Goal: Task Accomplishment & Management: Complete application form

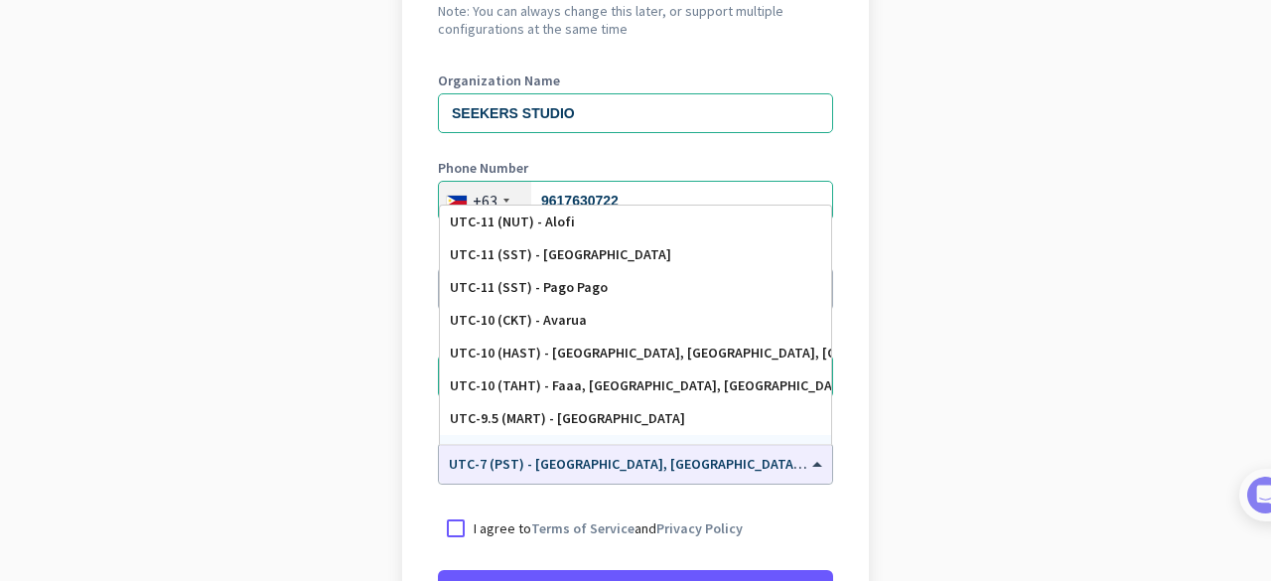
click at [943, 420] on app-onboarding-organization "Create Organization Note: You can always change this later, or support multiple…" at bounding box center [635, 361] width 1271 height 860
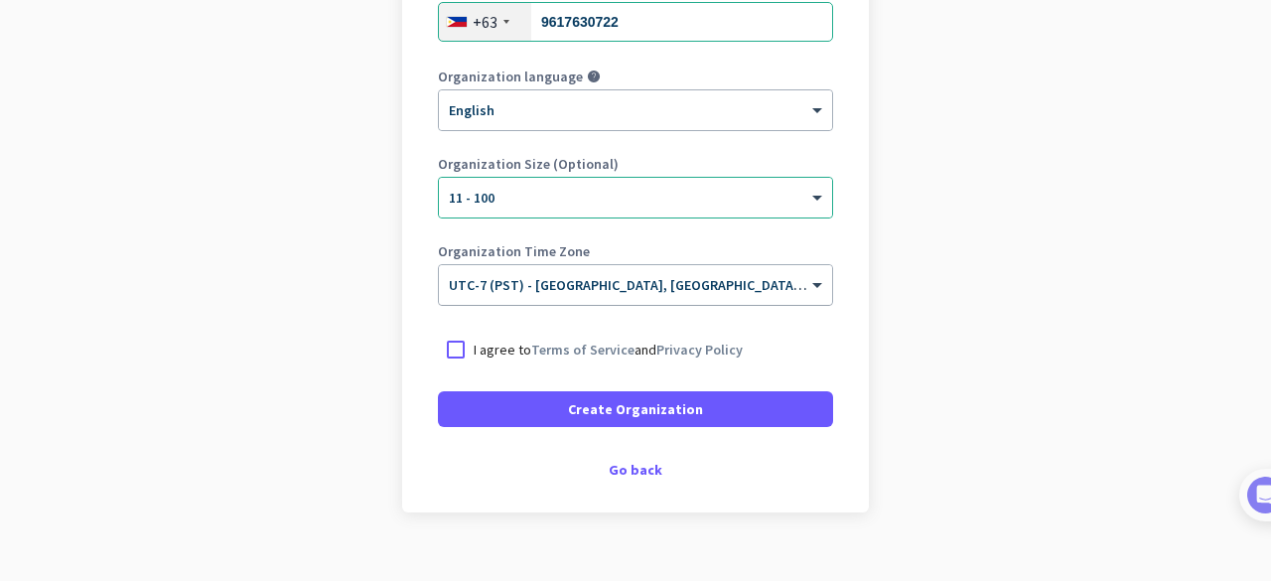
scroll to position [408, 0]
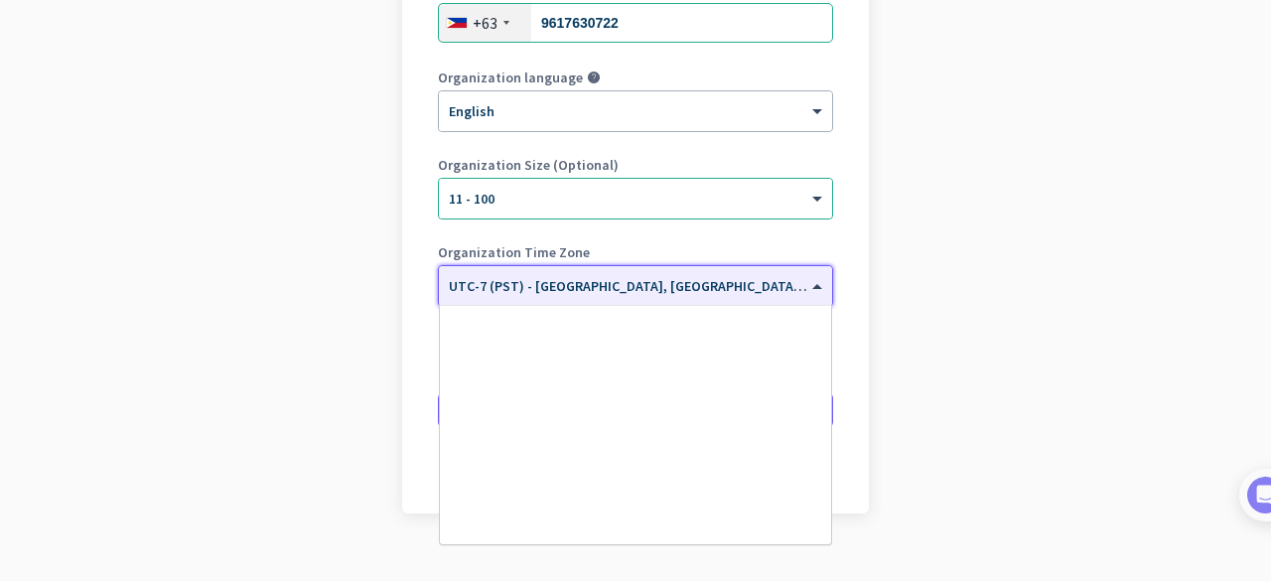
click at [810, 285] on span at bounding box center [819, 286] width 25 height 17
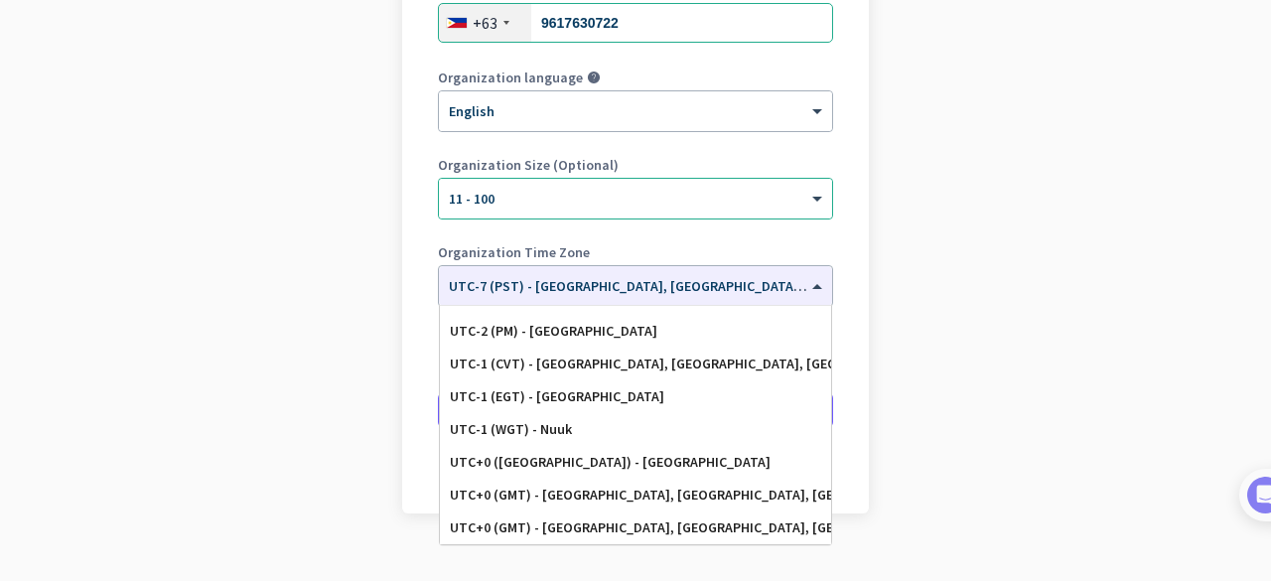
scroll to position [0, 0]
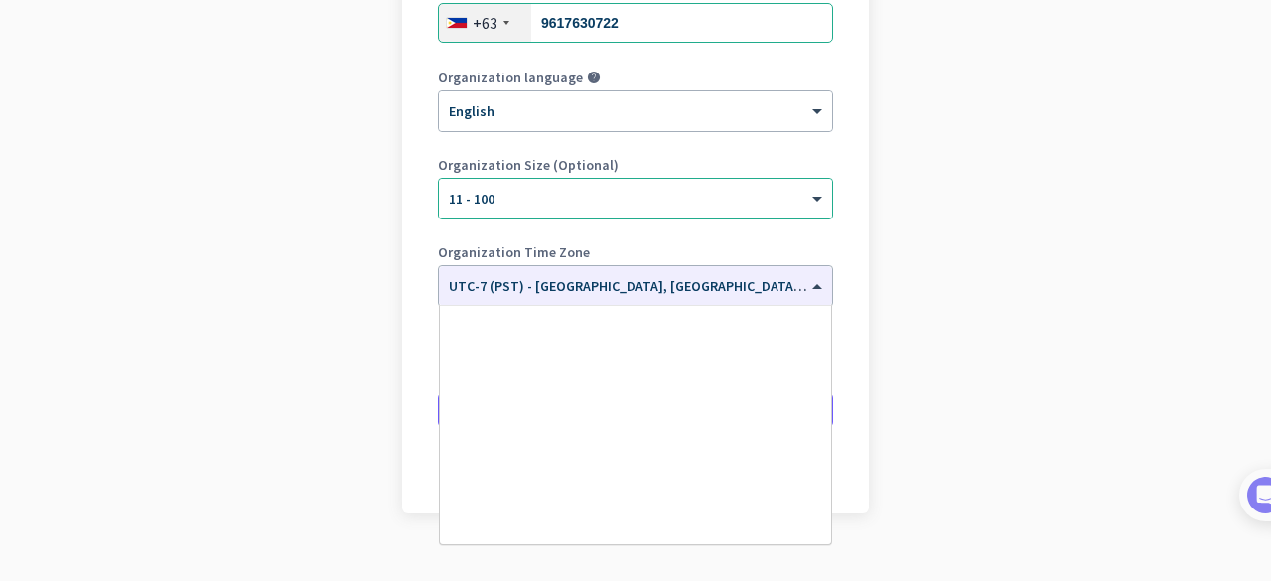
click at [184, 343] on app-onboarding-organization "Create Organization Note: You can always change this later, or support multiple…" at bounding box center [635, 183] width 1271 height 860
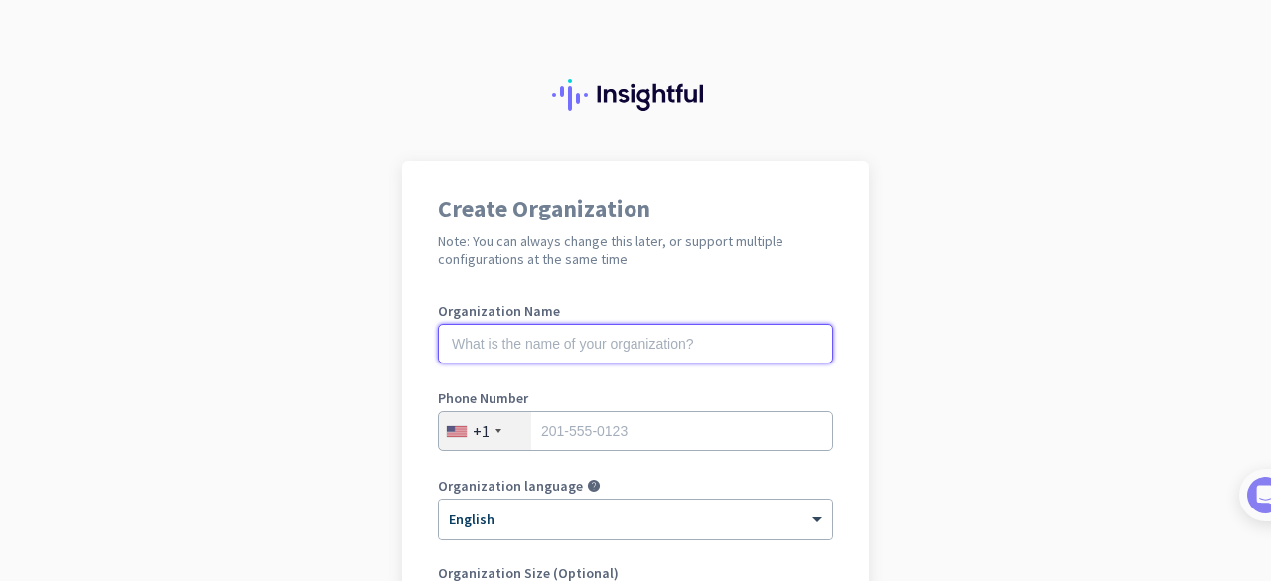
click at [540, 341] on input "text" at bounding box center [635, 344] width 395 height 40
type input "SEEKERS STUDIO"
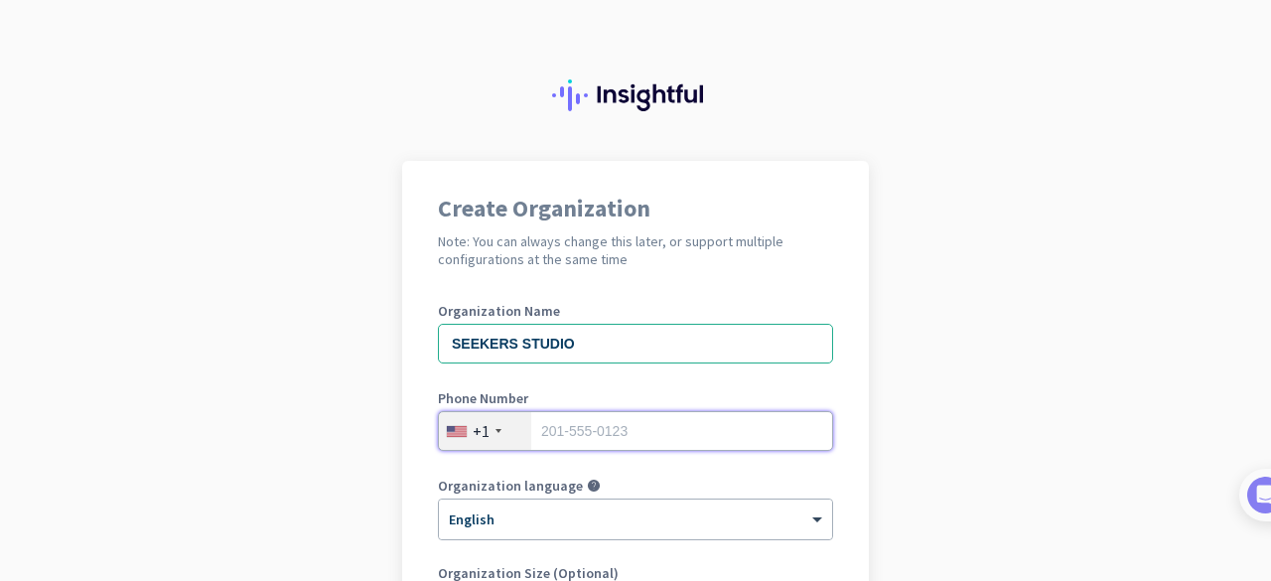
click at [541, 434] on input "tel" at bounding box center [635, 431] width 395 height 40
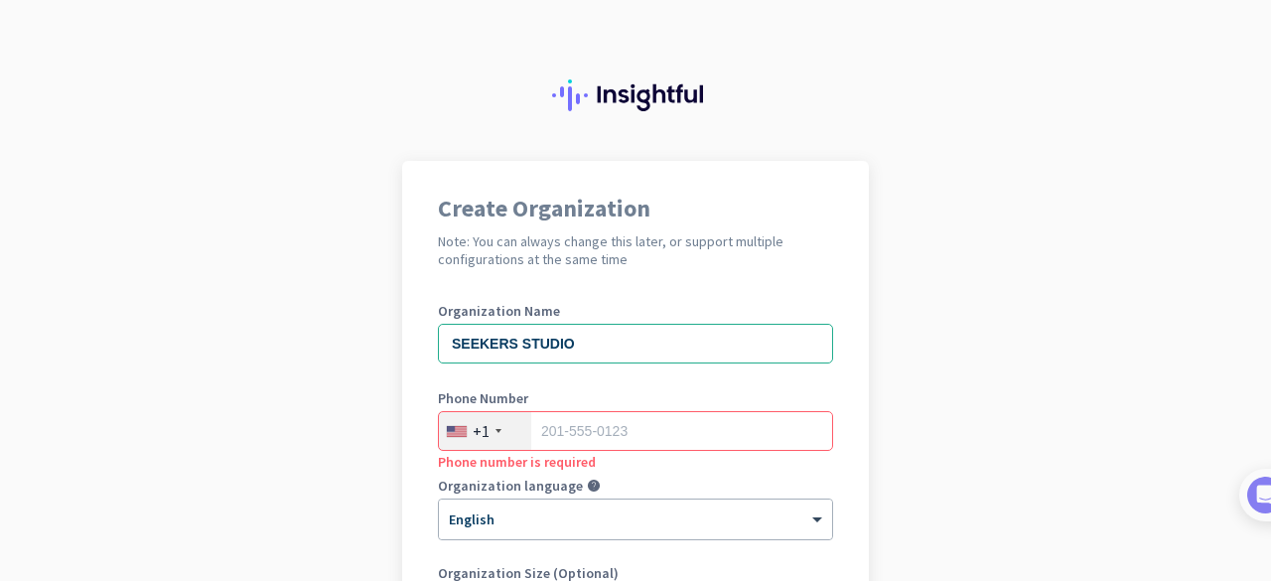
click at [489, 434] on div "+1" at bounding box center [485, 431] width 92 height 38
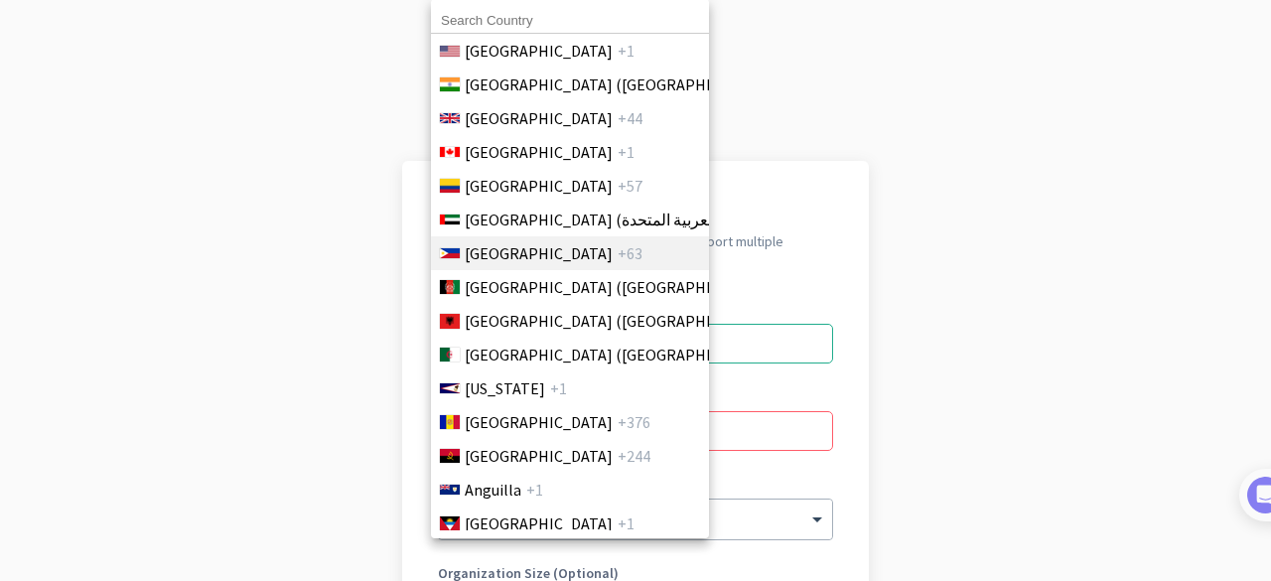
click at [473, 257] on span "[GEOGRAPHIC_DATA]" at bounding box center [539, 253] width 148 height 24
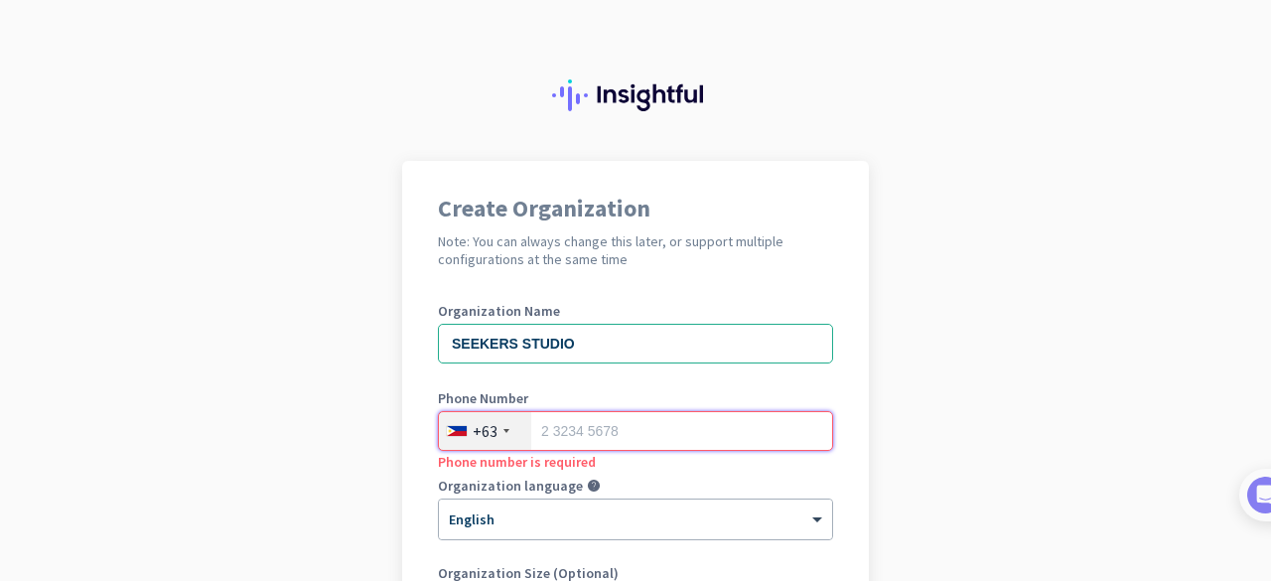
click at [562, 432] on input "tel" at bounding box center [635, 431] width 395 height 40
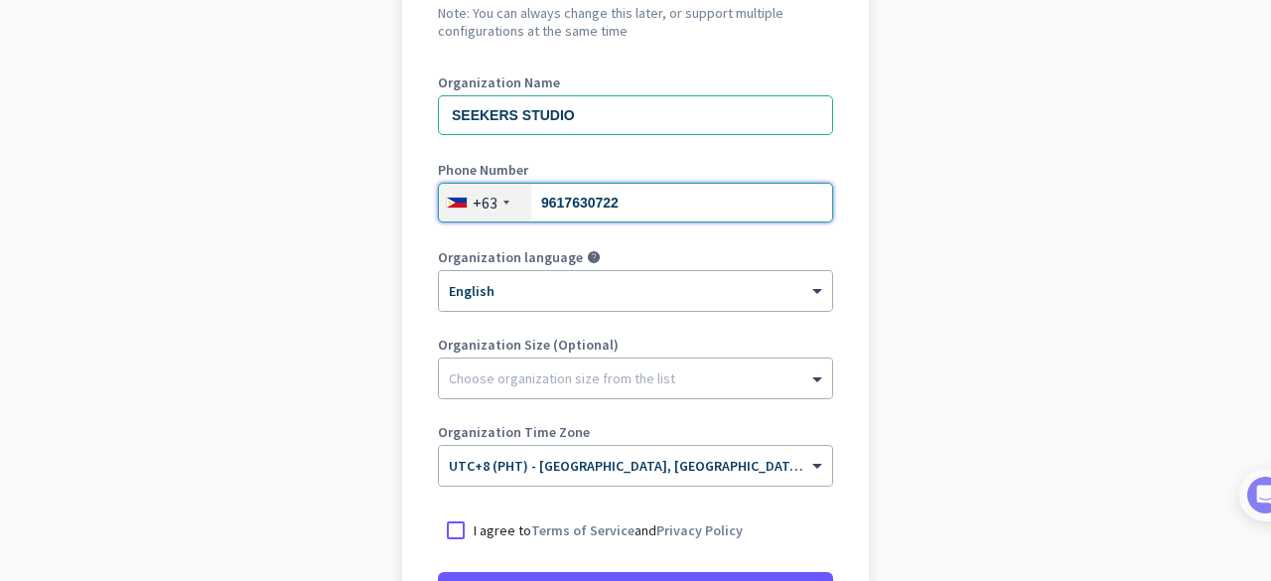
scroll to position [265, 0]
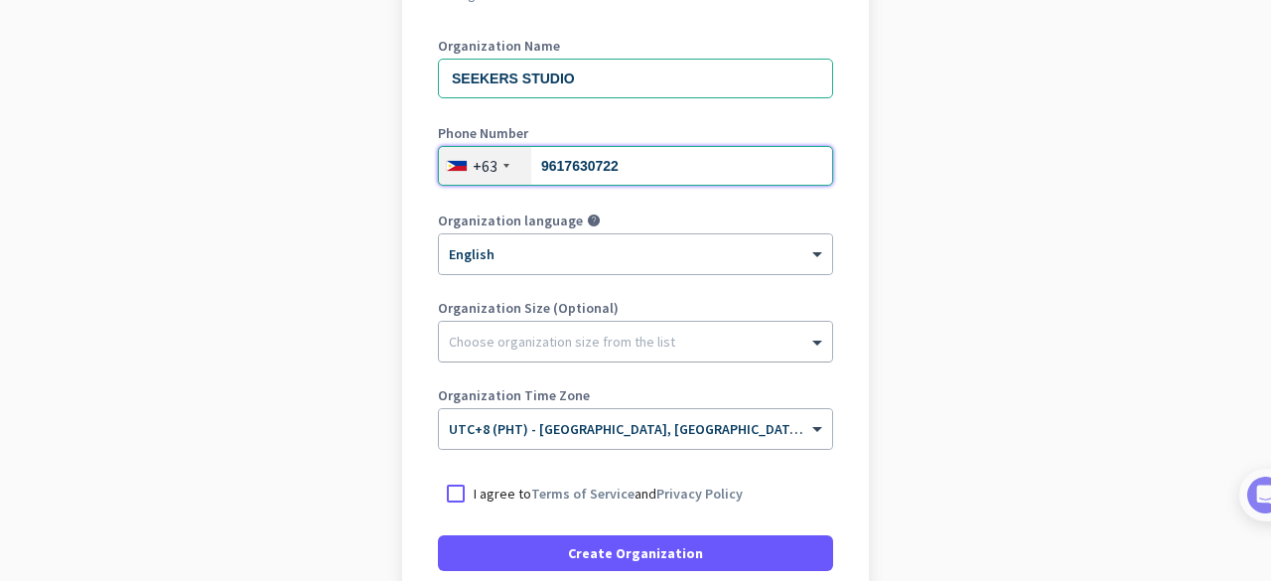
type input "9617630722"
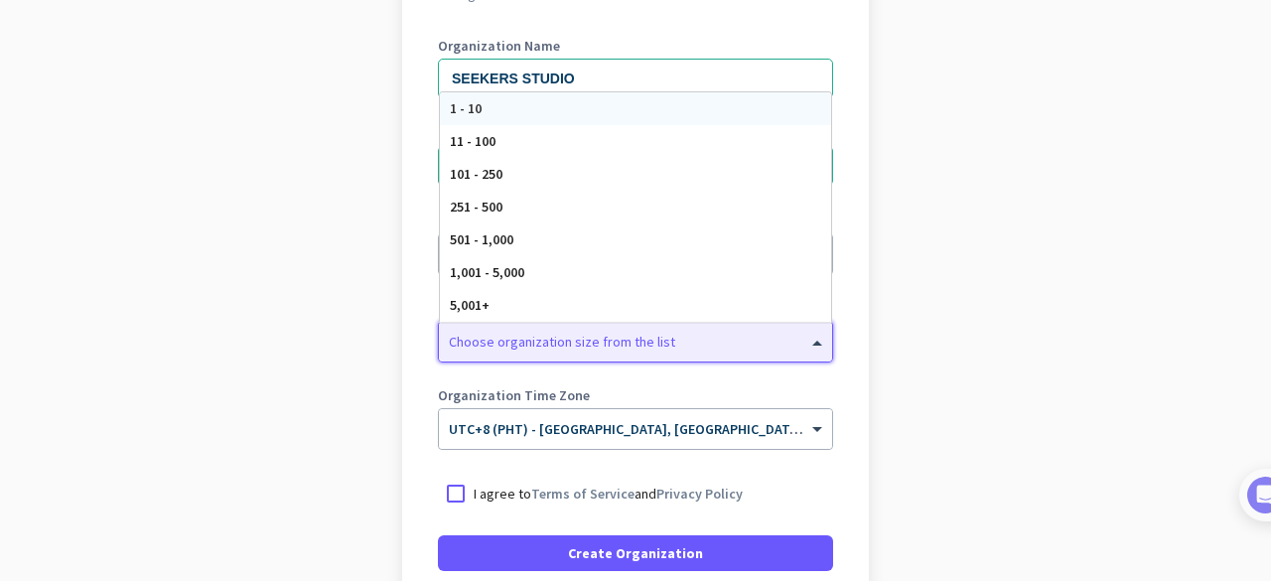
click at [601, 352] on div "Choose organization size from the list" at bounding box center [635, 342] width 393 height 40
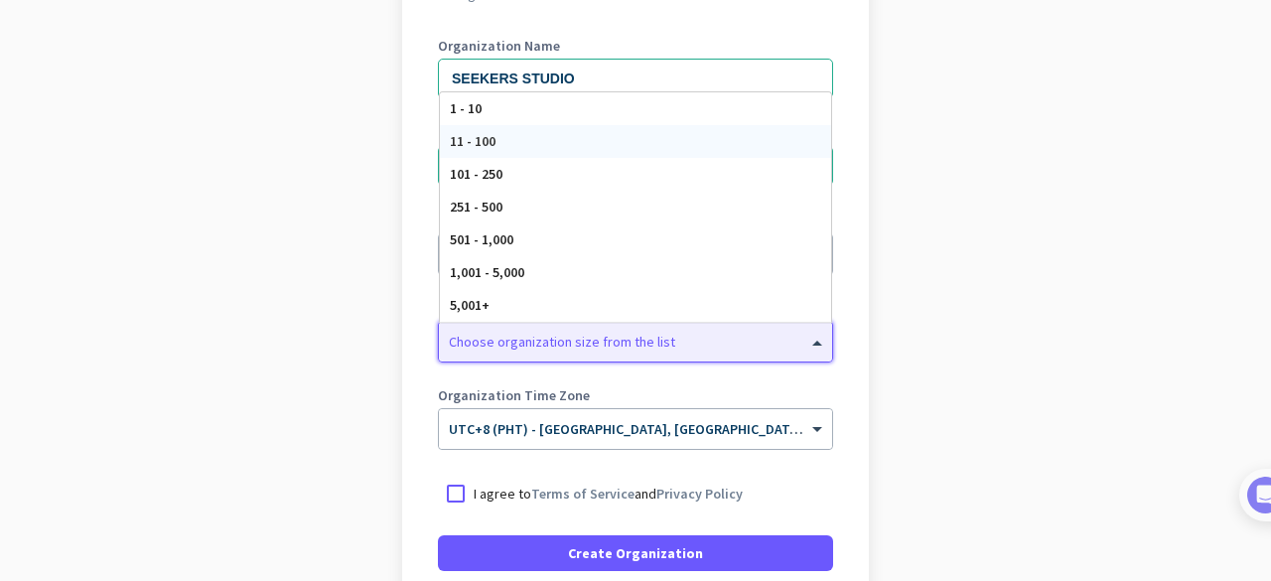
click at [610, 148] on div "11 - 100" at bounding box center [635, 141] width 391 height 33
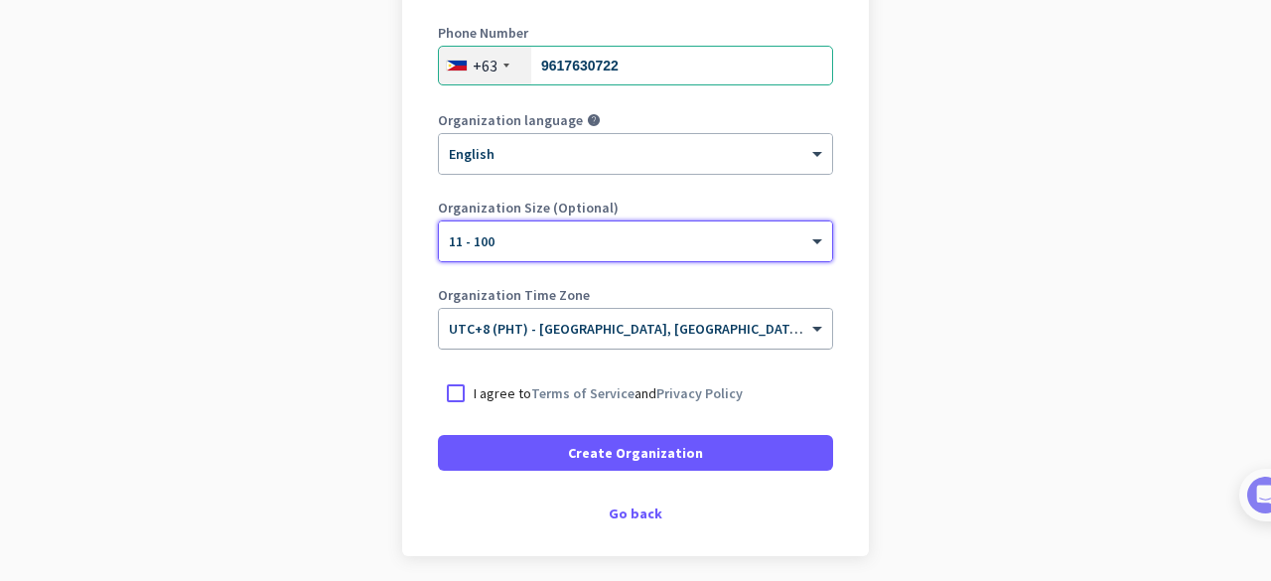
scroll to position [370, 0]
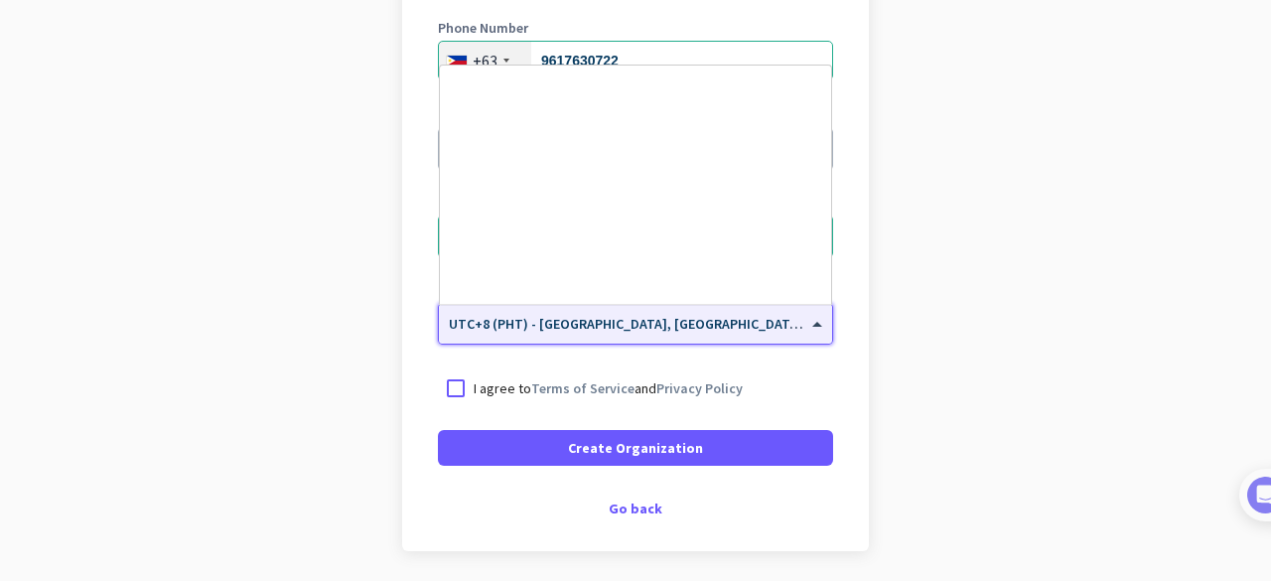
click at [807, 325] on span at bounding box center [819, 324] width 25 height 17
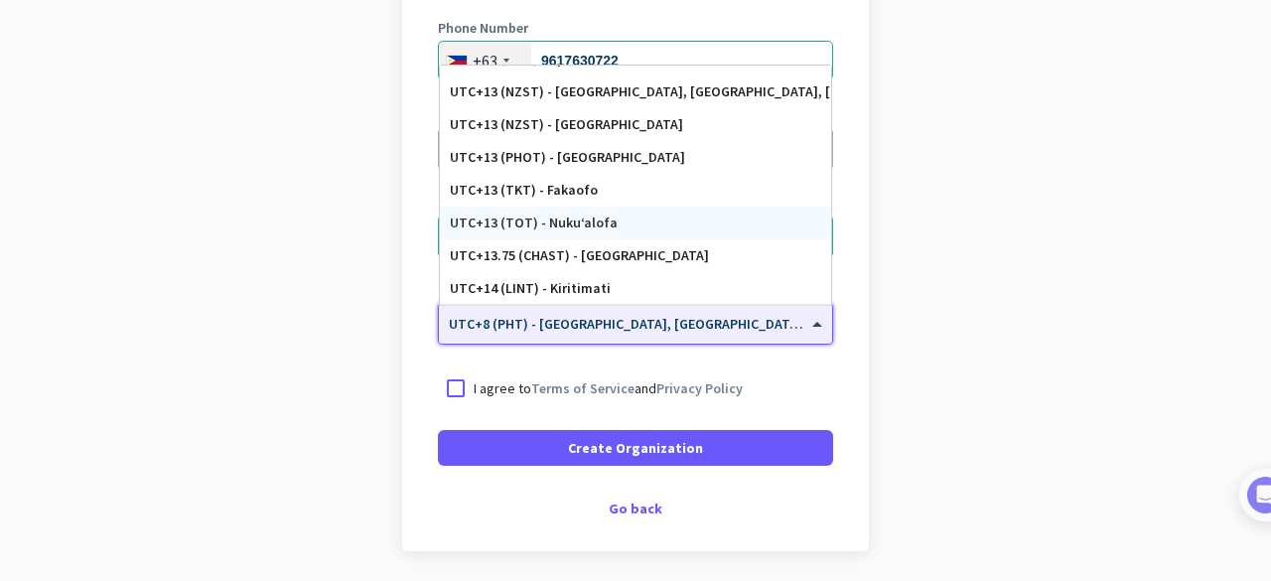
scroll to position [439, 0]
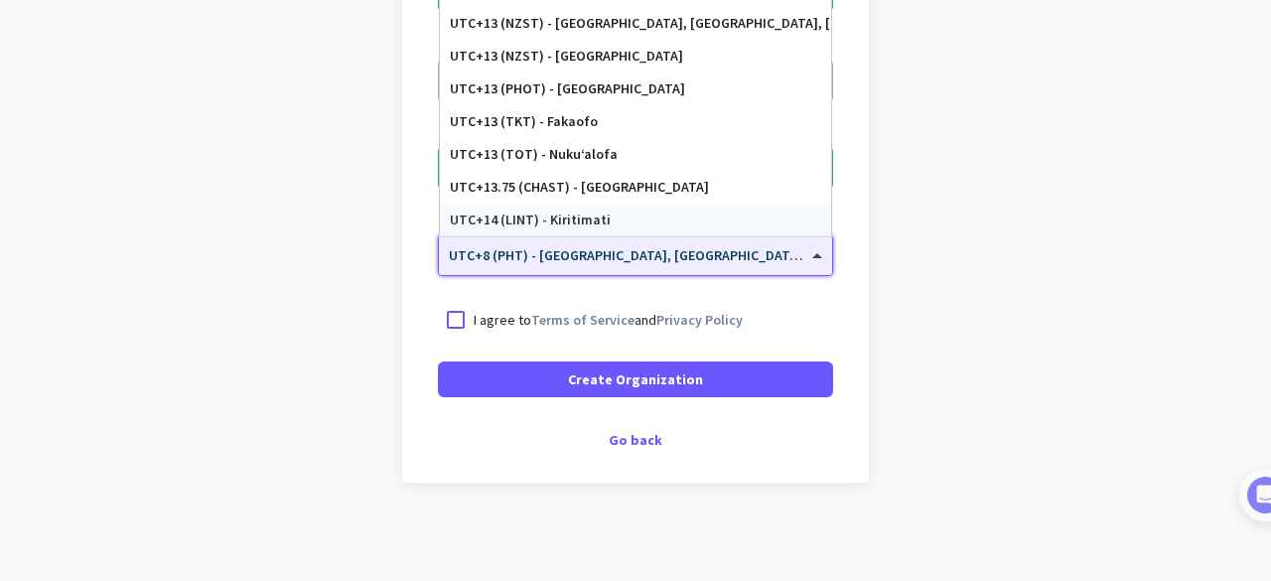
click at [708, 252] on input "text" at bounding box center [616, 248] width 334 height 15
click at [559, 297] on form "Organization Name SEEKERS STUDIO Phone Number +63 9617630722 Organization langu…" at bounding box center [635, 131] width 395 height 532
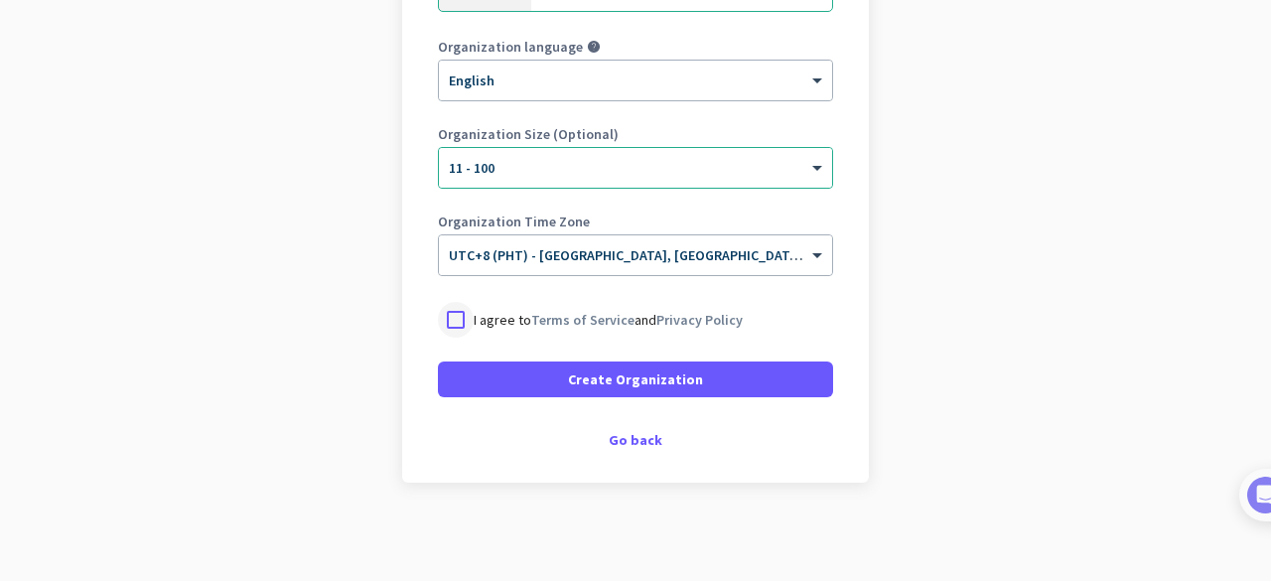
click at [446, 319] on div at bounding box center [456, 320] width 36 height 36
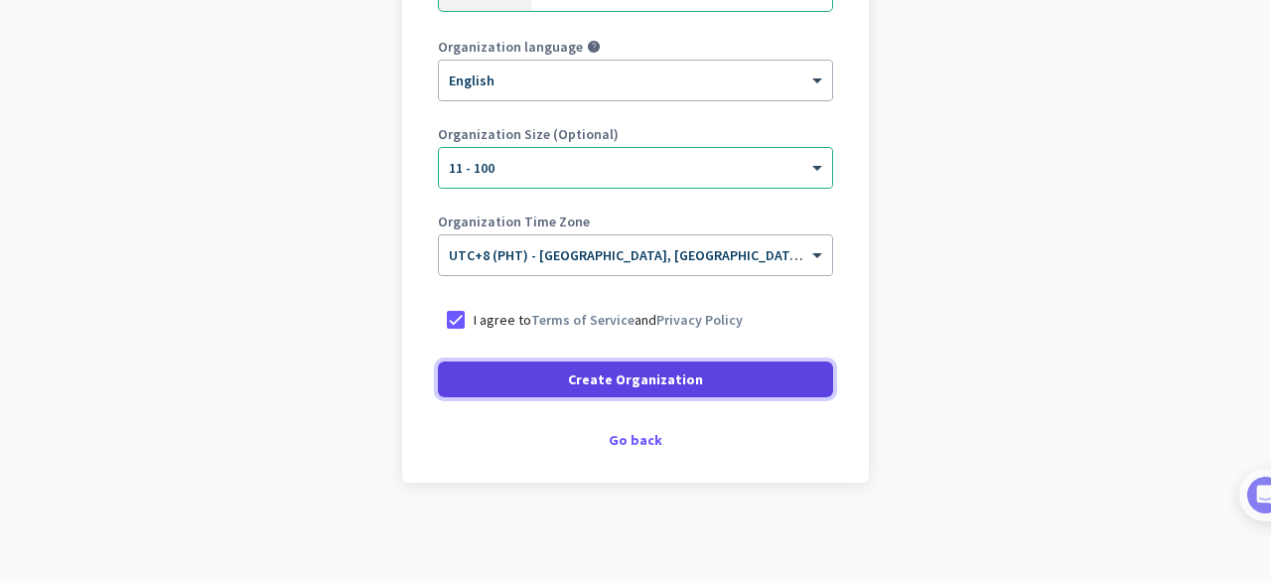
click at [545, 371] on span at bounding box center [635, 379] width 395 height 48
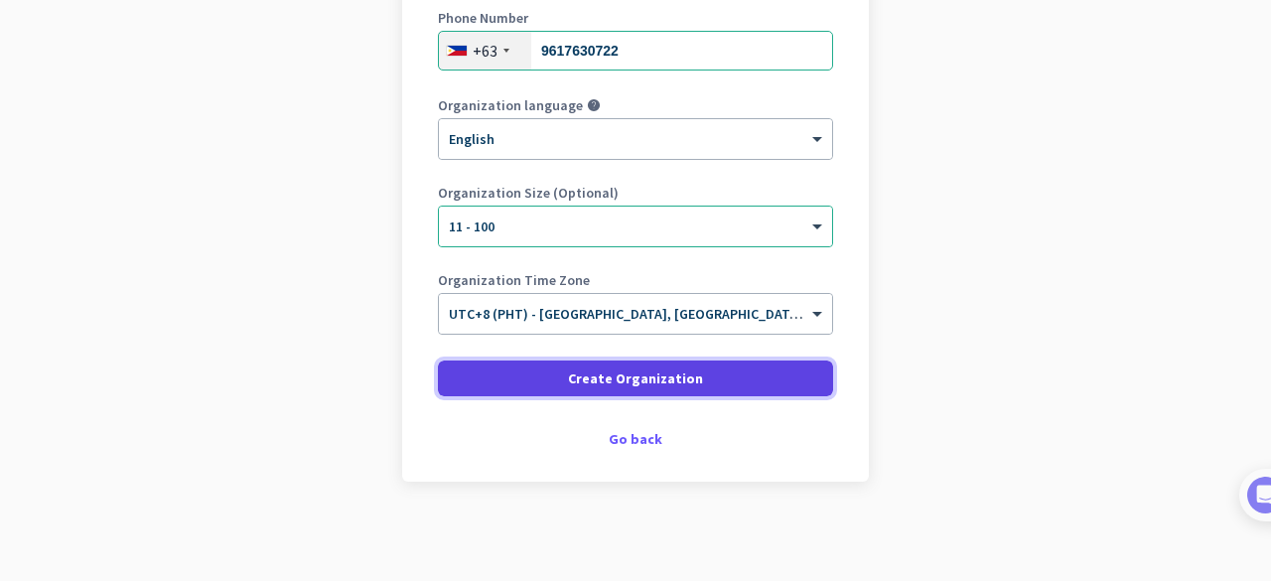
scroll to position [379, 0]
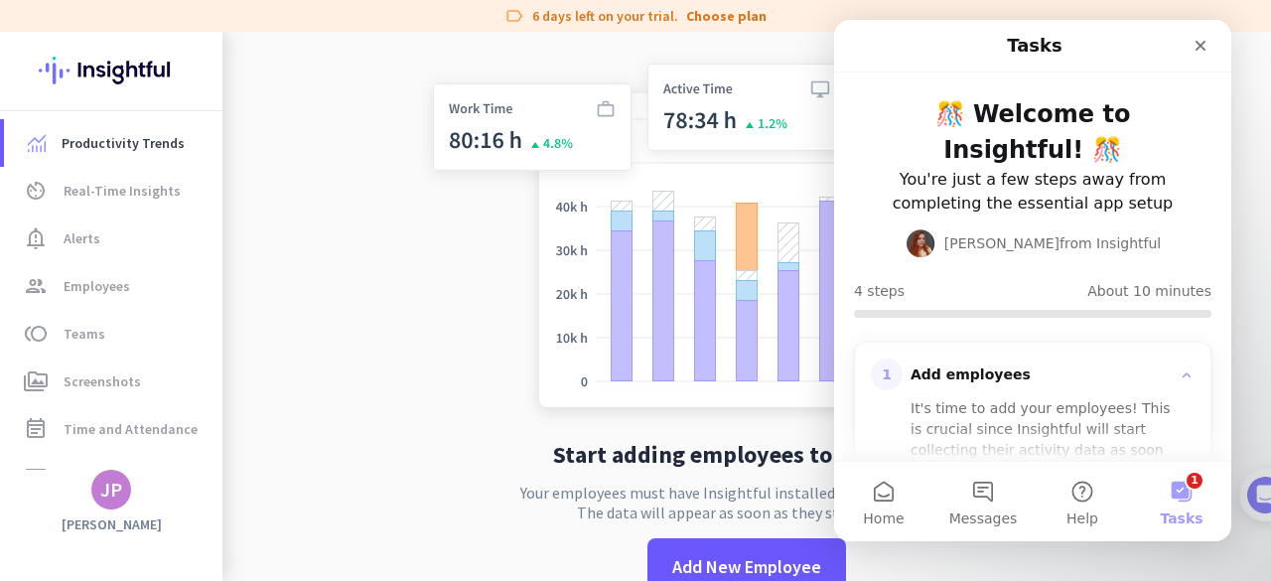
click at [422, 223] on img at bounding box center [746, 229] width 657 height 395
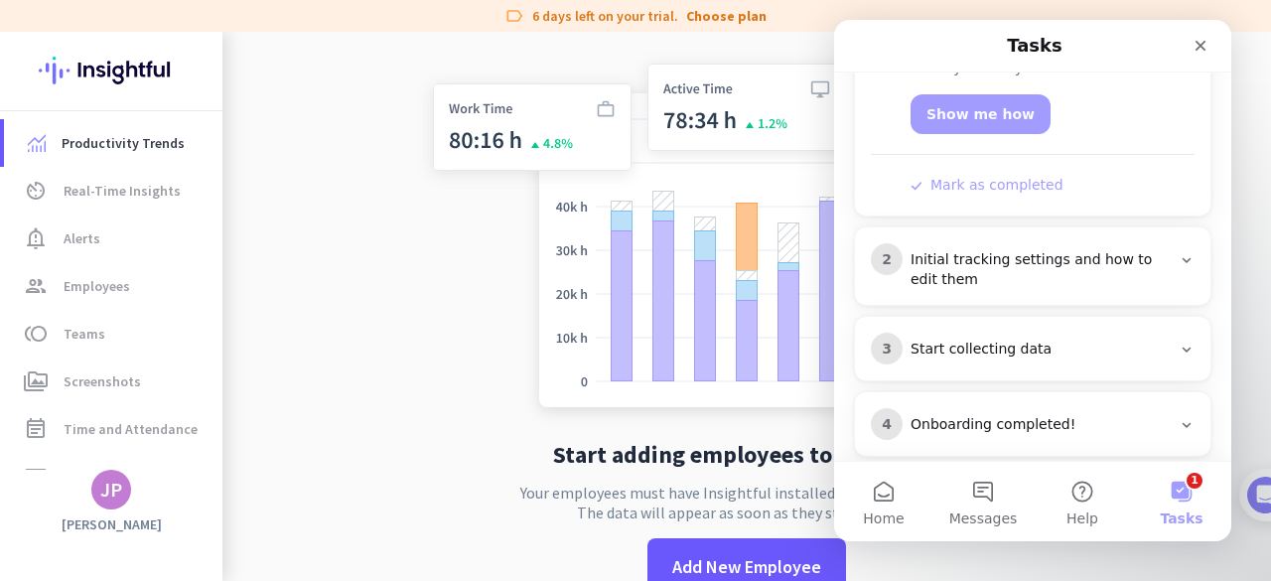
scroll to position [425, 0]
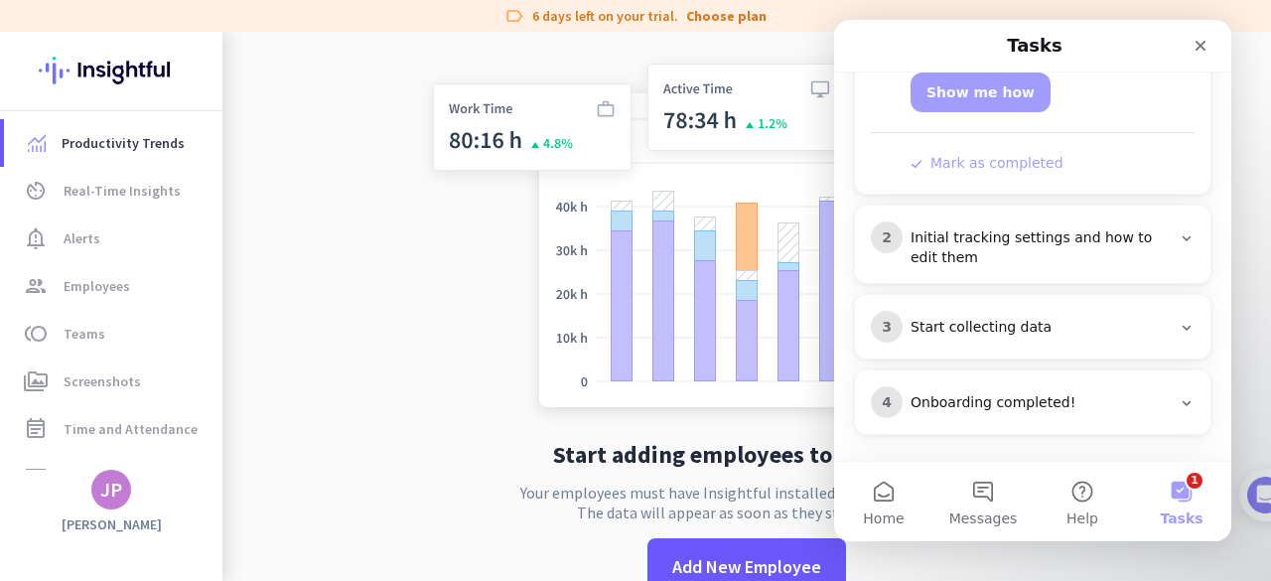
click at [459, 303] on img at bounding box center [746, 229] width 657 height 395
click at [1207, 48] on icon "Close" at bounding box center [1200, 46] width 16 height 16
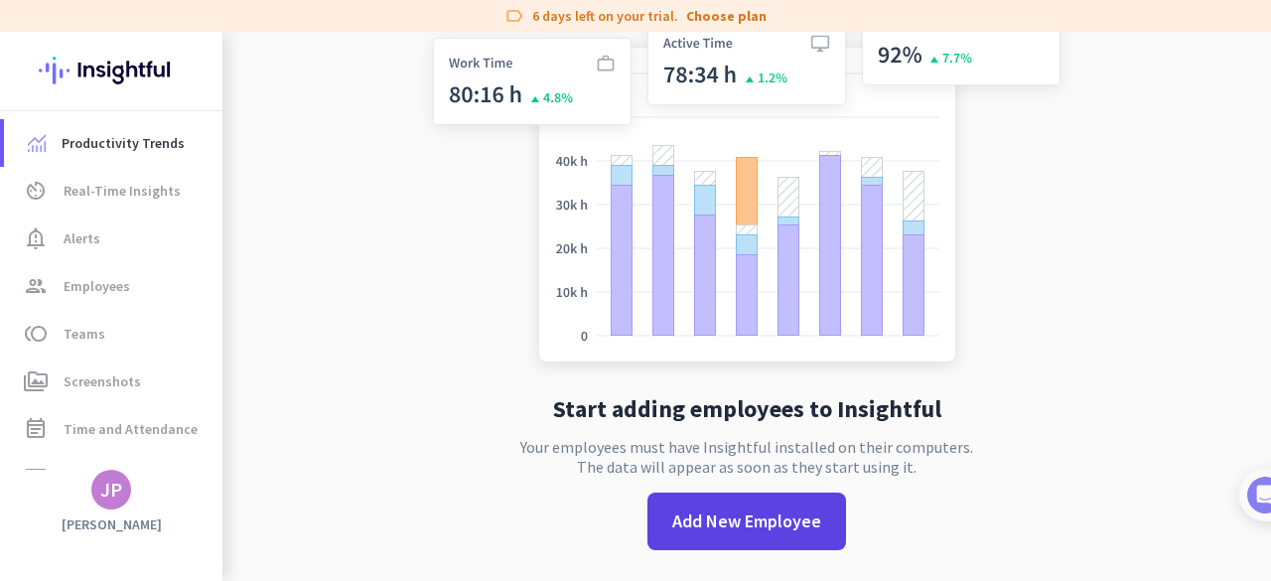
scroll to position [44, 0]
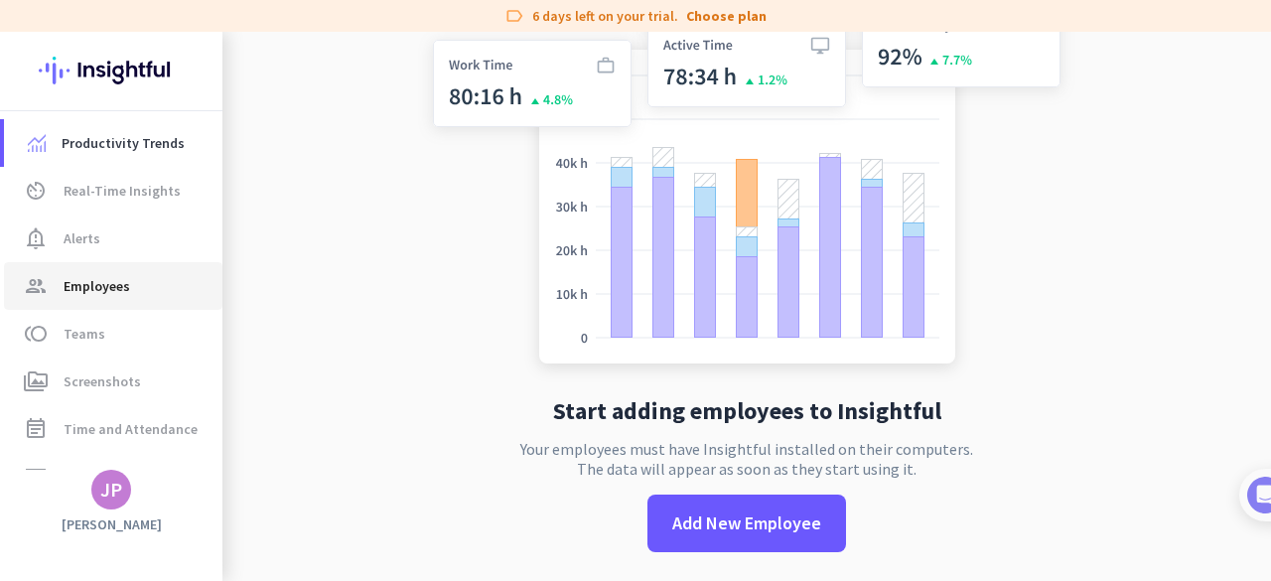
click at [101, 293] on span "Employees" at bounding box center [97, 286] width 67 height 24
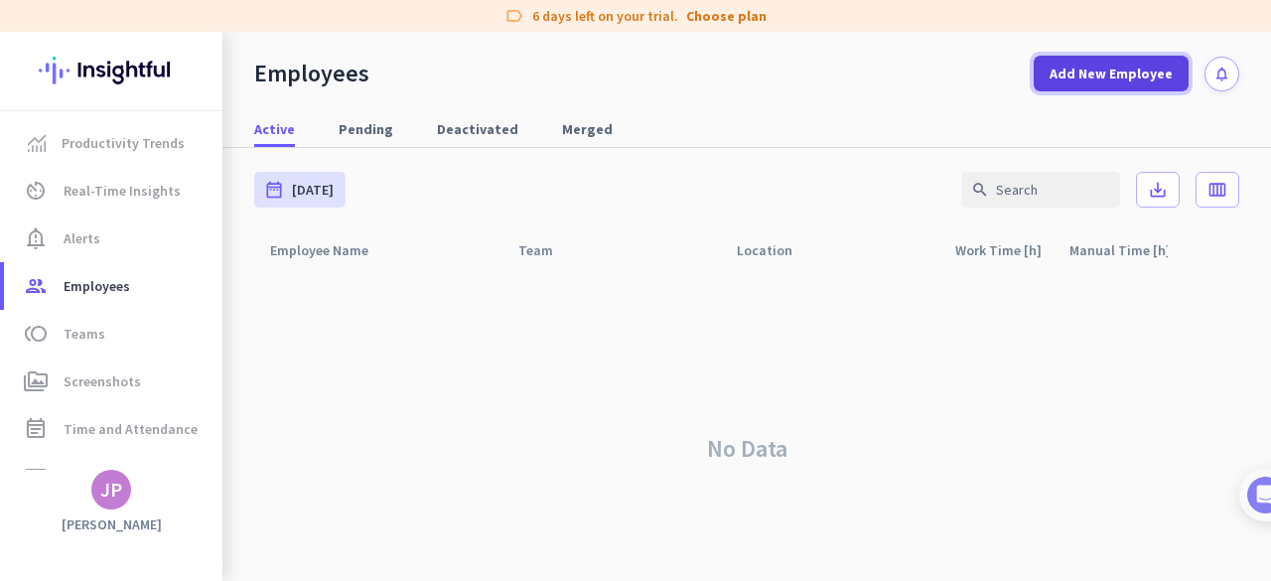
click at [1060, 75] on span "Add New Employee" at bounding box center [1110, 74] width 123 height 20
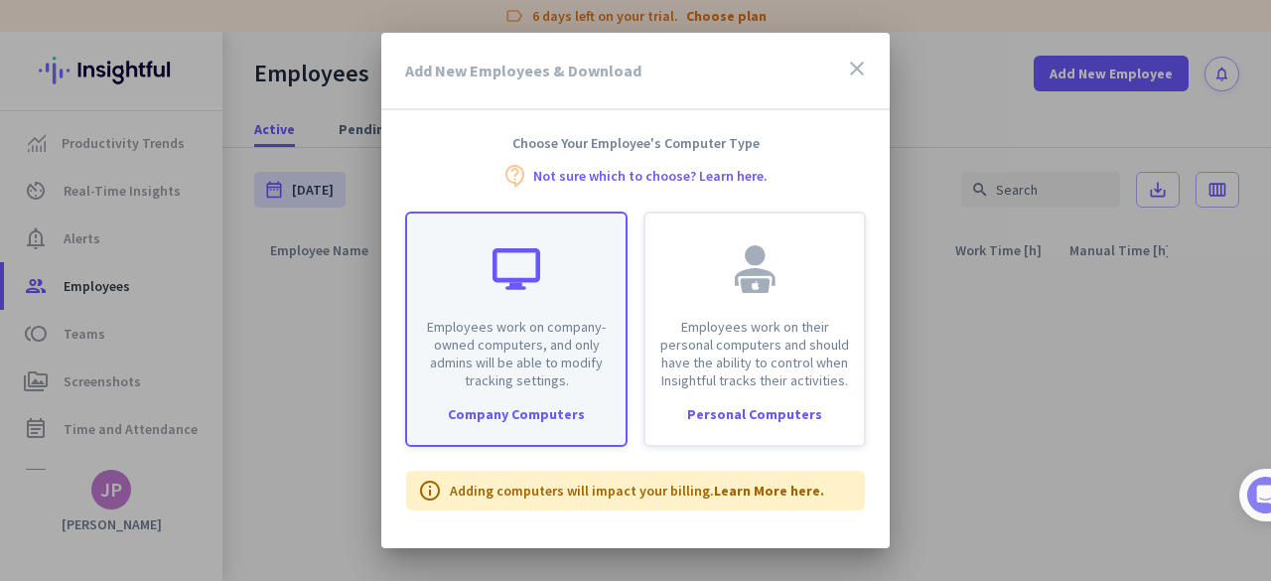
click at [534, 274] on div at bounding box center [516, 269] width 48 height 48
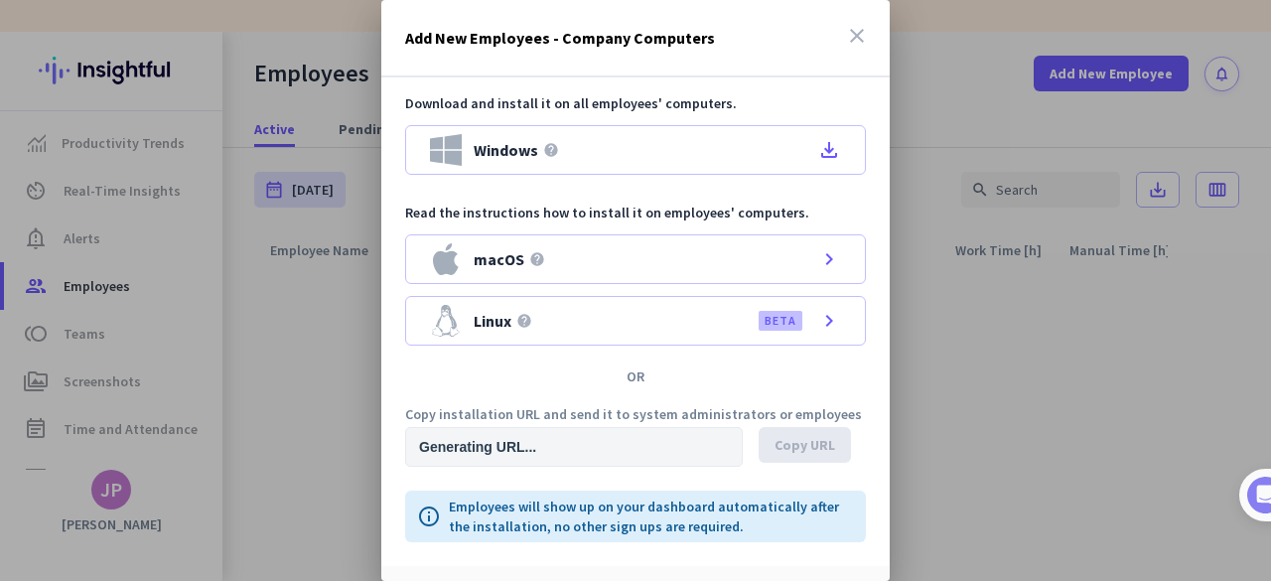
type input "https://app.insightful.io/#/installation/company?token=eyJhbGciOiJIUzI1NiIsInR5…"
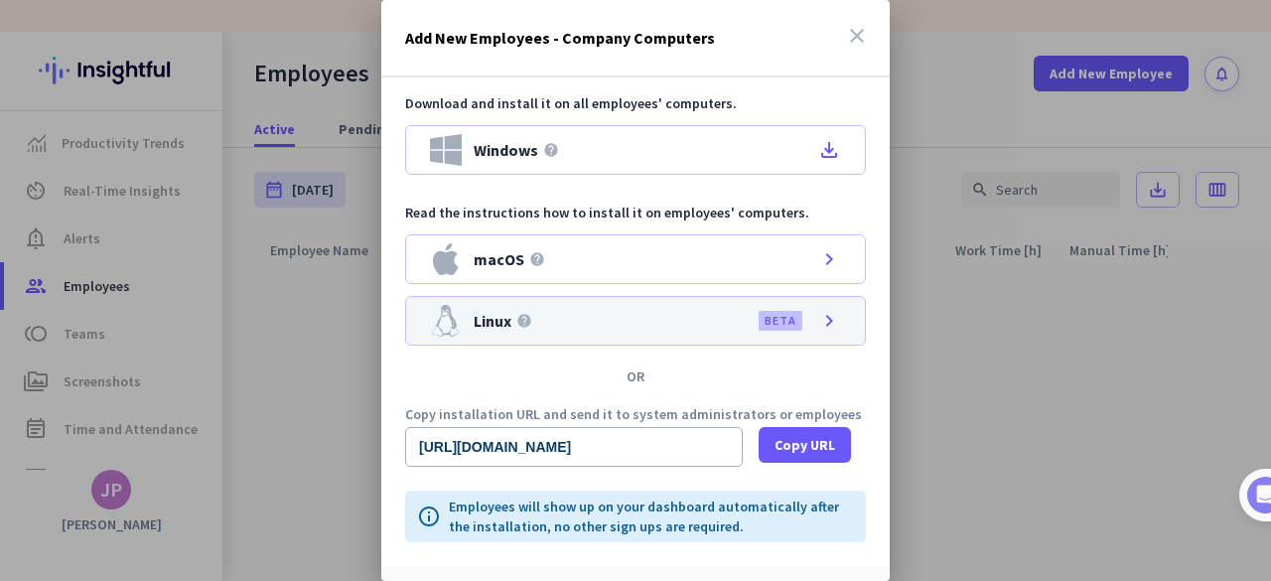
click at [818, 319] on icon "chevron_right" at bounding box center [829, 321] width 24 height 24
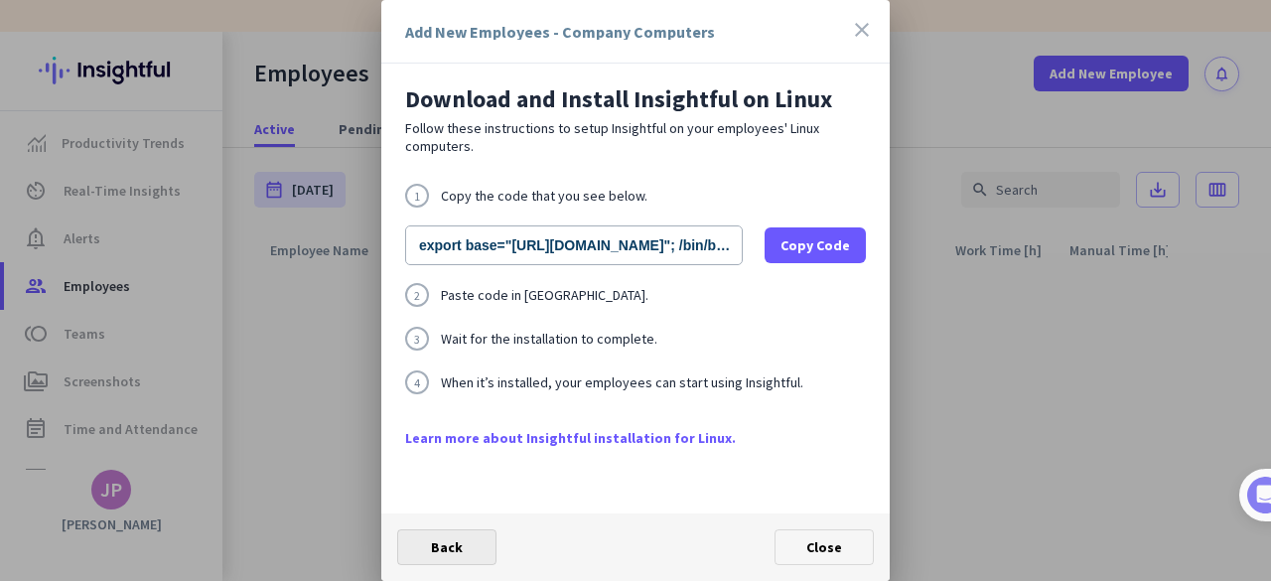
click at [413, 551] on span at bounding box center [446, 547] width 97 height 48
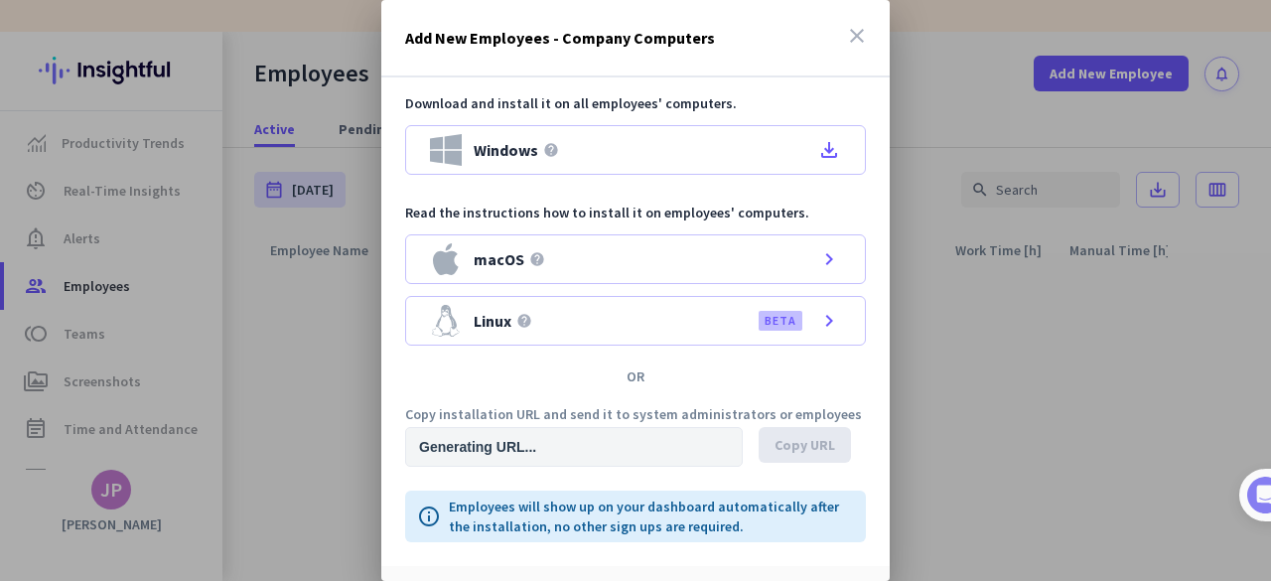
type input "https://app.insightful.io/#/installation/company?token=eyJhbGciOiJIUzI1NiIsInR5…"
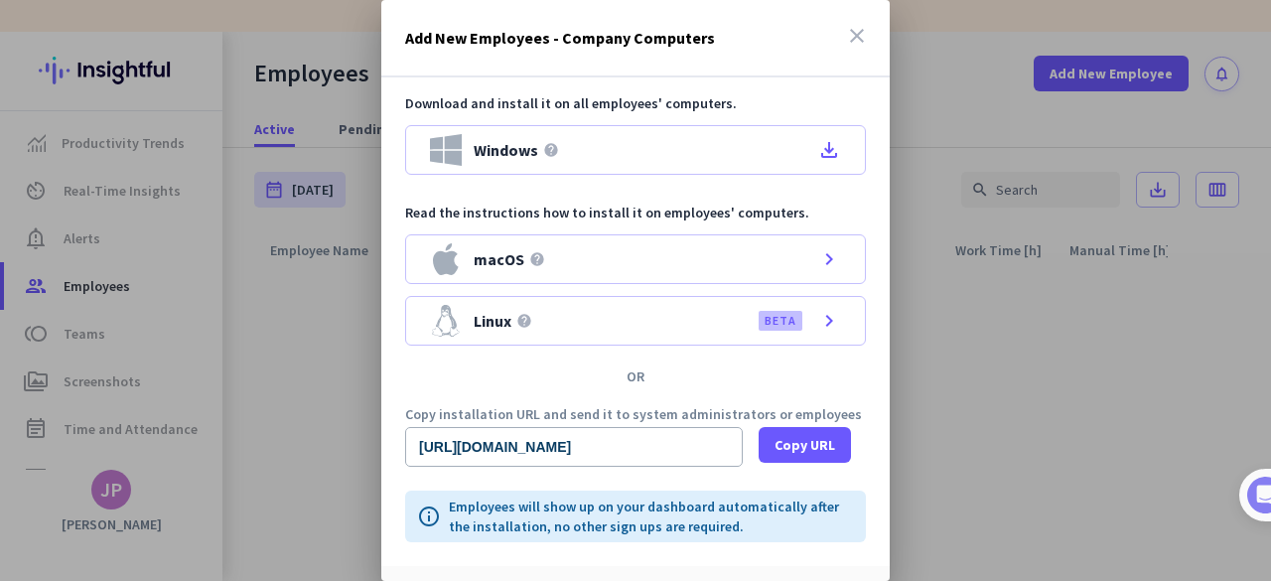
scroll to position [51, 0]
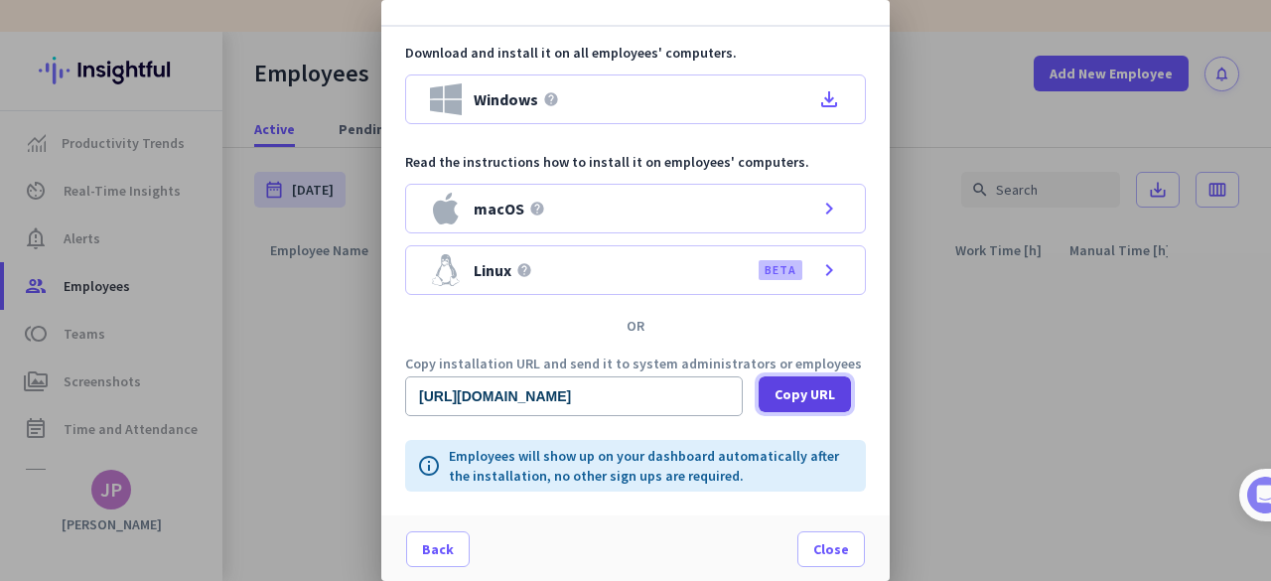
click at [822, 396] on span "Copy URL" at bounding box center [804, 394] width 61 height 20
click at [816, 554] on span "Close" at bounding box center [831, 549] width 36 height 20
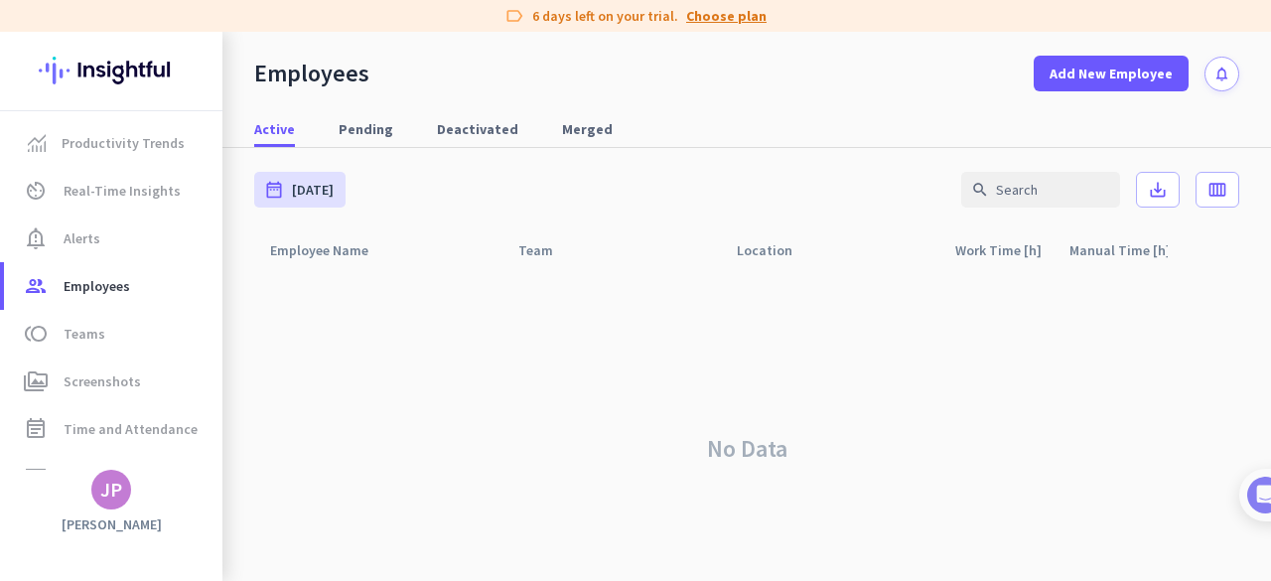
click at [695, 15] on link "Choose plan" at bounding box center [726, 16] width 80 height 20
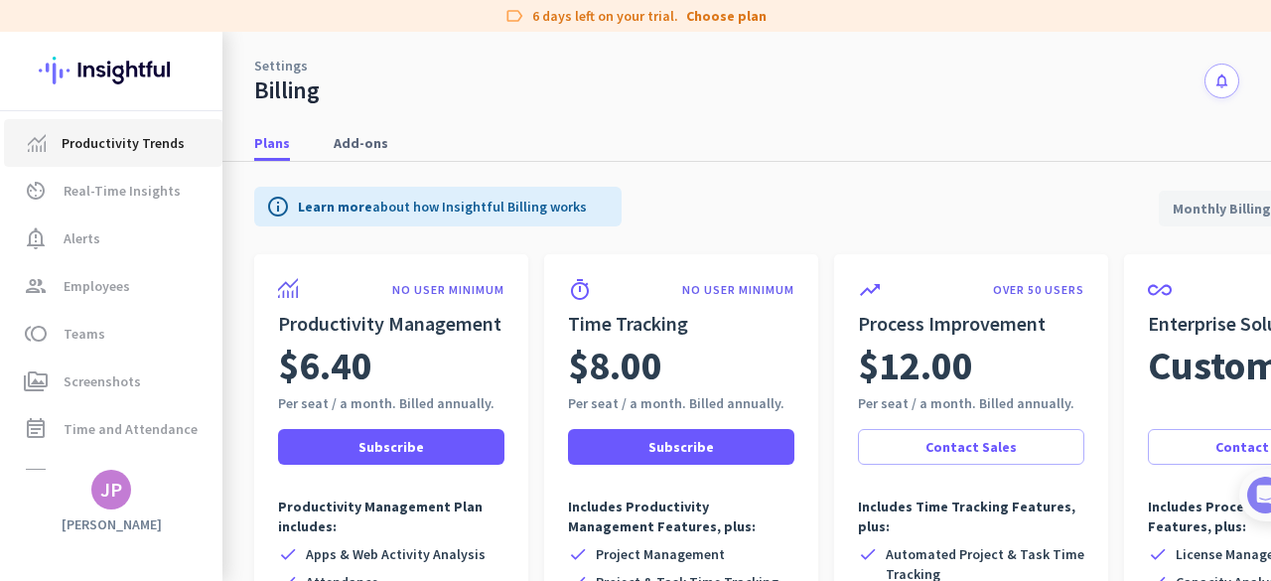
click at [139, 150] on span "Productivity Trends" at bounding box center [123, 143] width 123 height 24
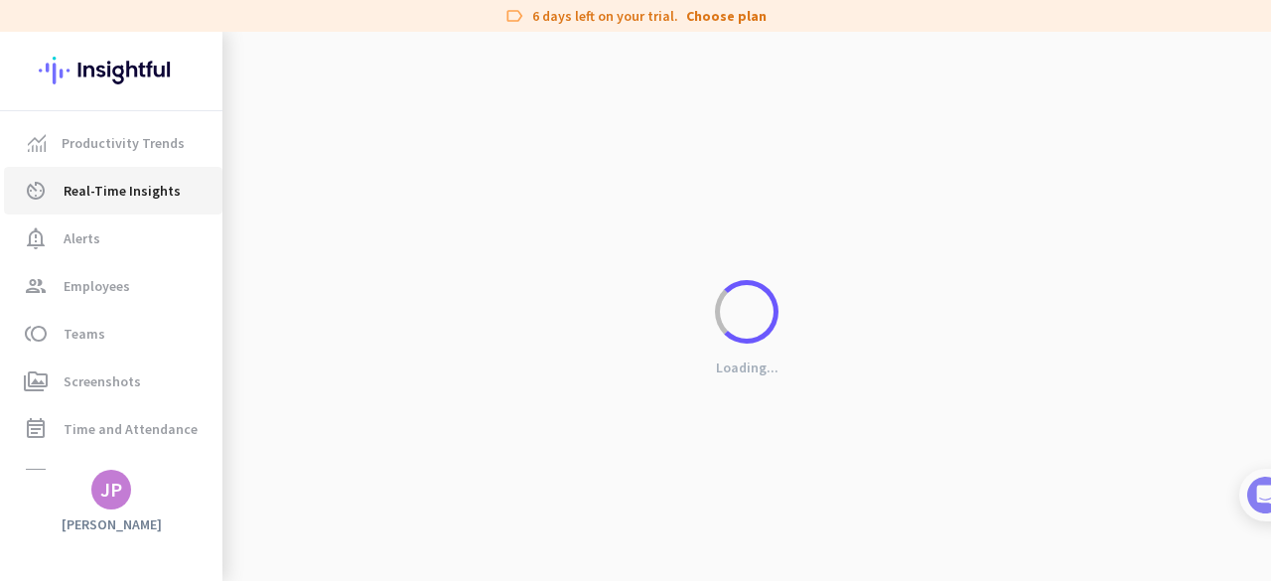
click at [117, 192] on span "Real-Time Insights" at bounding box center [122, 191] width 117 height 24
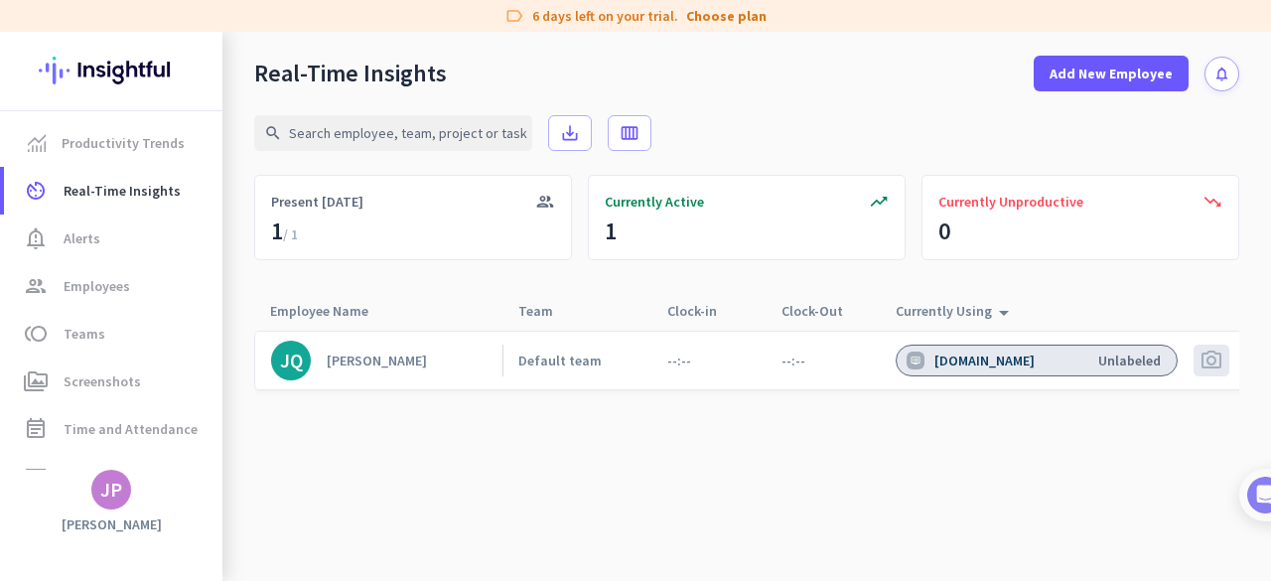
click at [425, 364] on div "John Paul Quirante" at bounding box center [377, 360] width 100 height 18
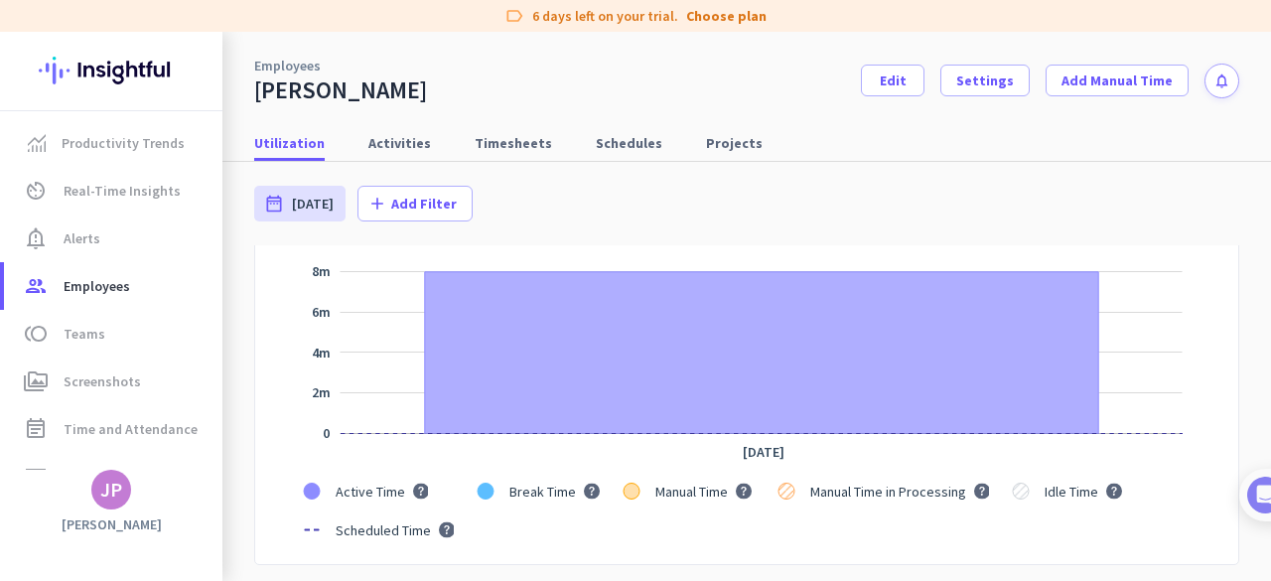
scroll to position [253, 0]
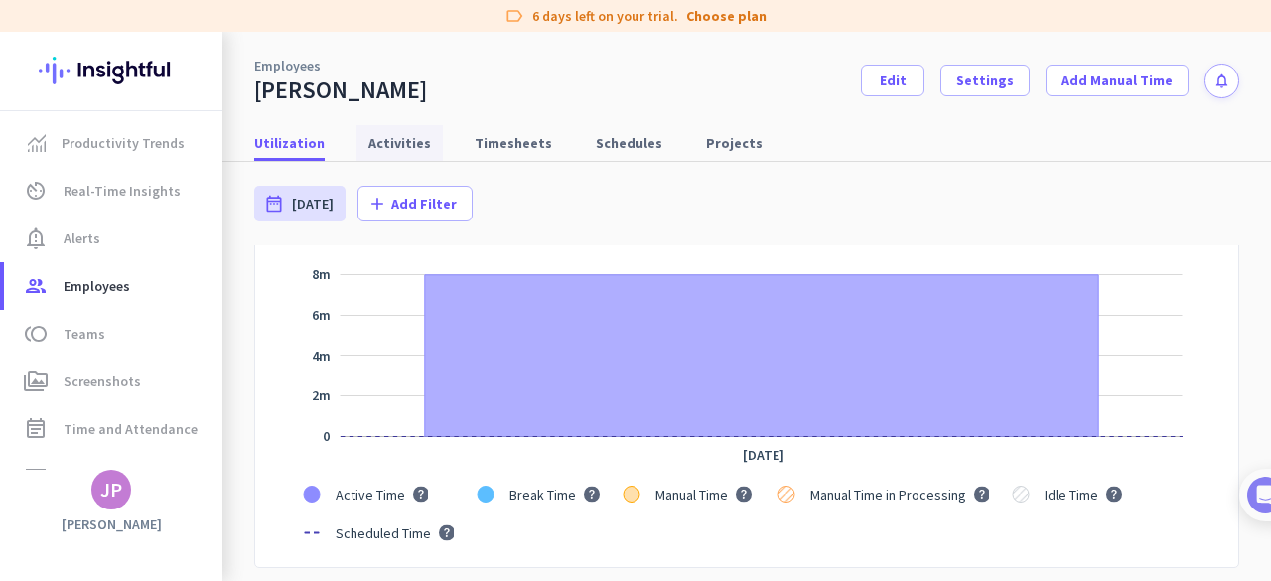
click at [405, 140] on span "Activities" at bounding box center [399, 143] width 63 height 20
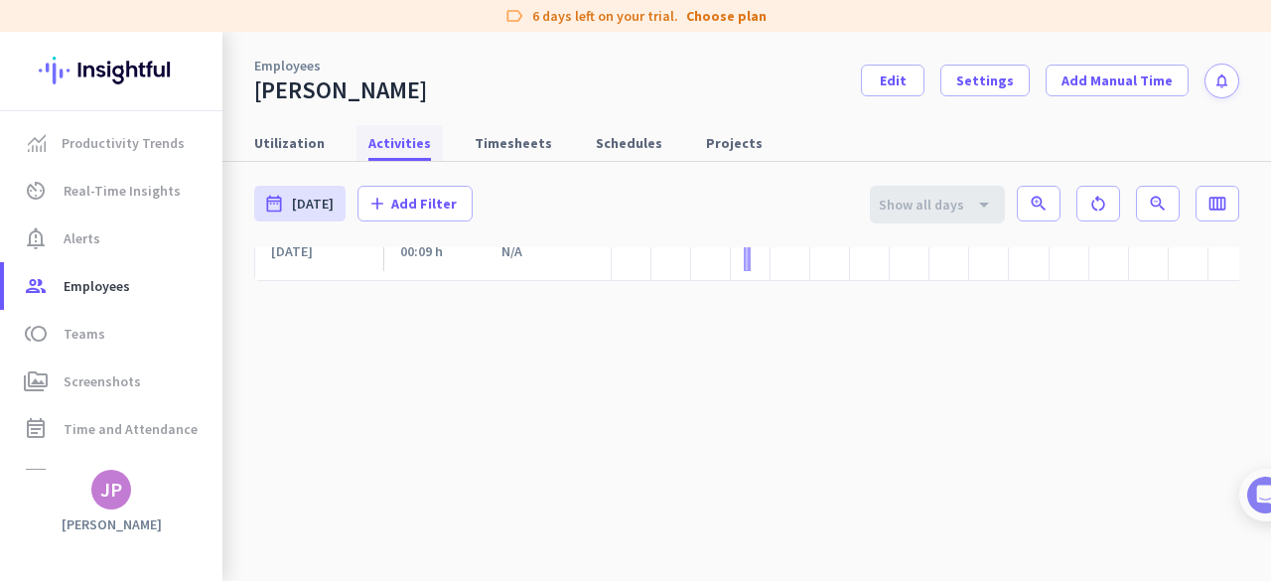
scroll to position [0, 340]
click at [281, 144] on span "Utilization" at bounding box center [289, 143] width 70 height 20
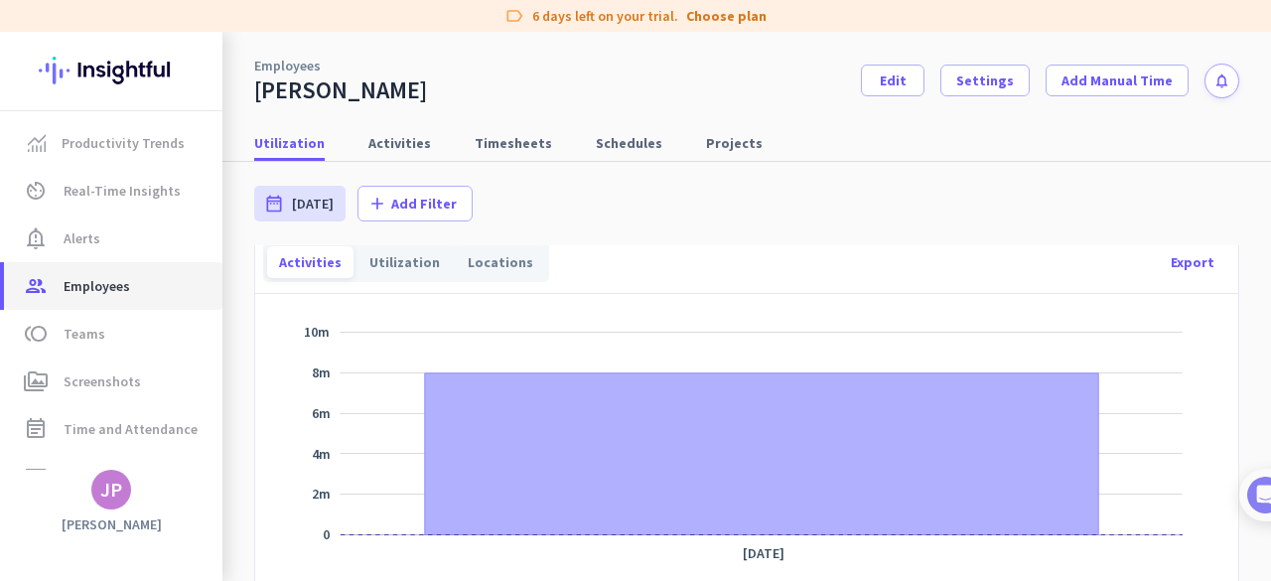
click at [102, 302] on link "group Employees" at bounding box center [113, 286] width 218 height 48
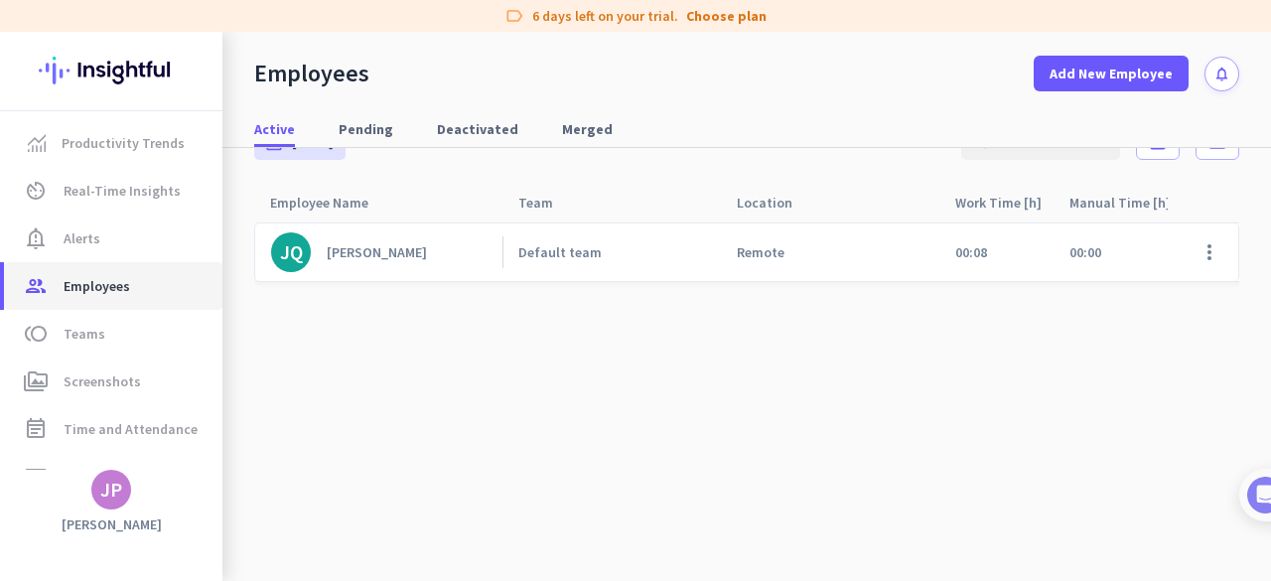
scroll to position [47, 0]
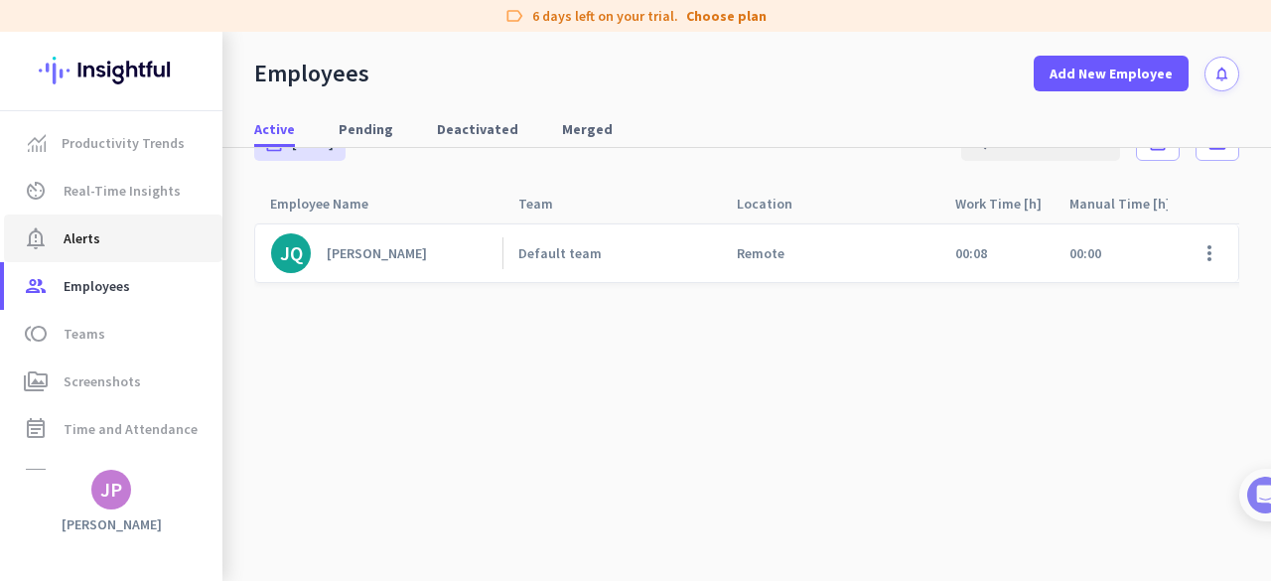
click at [73, 256] on link "notification_important Alerts" at bounding box center [113, 238] width 218 height 48
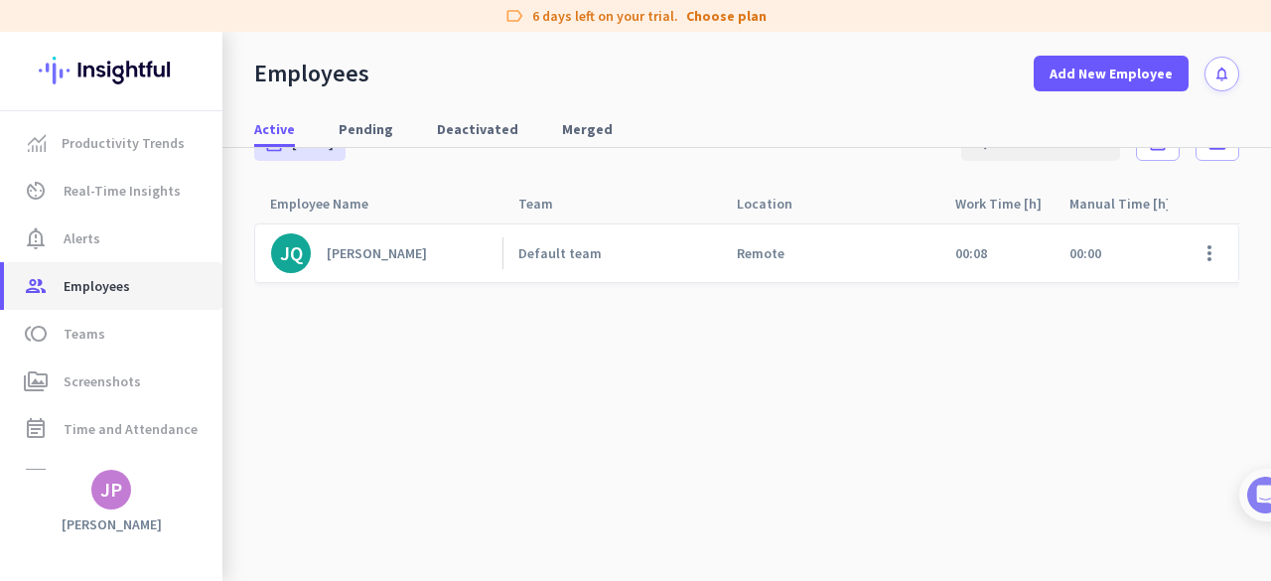
click at [74, 284] on span "Employees" at bounding box center [97, 286] width 67 height 24
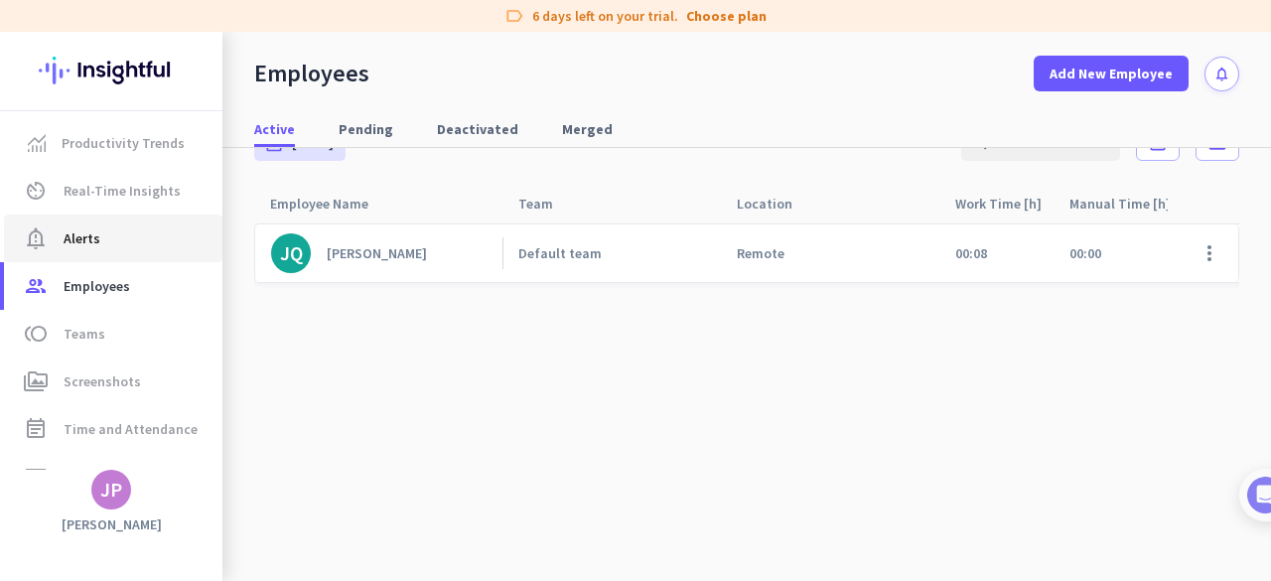
click at [62, 230] on span "notification_important Alerts" at bounding box center [113, 238] width 187 height 24
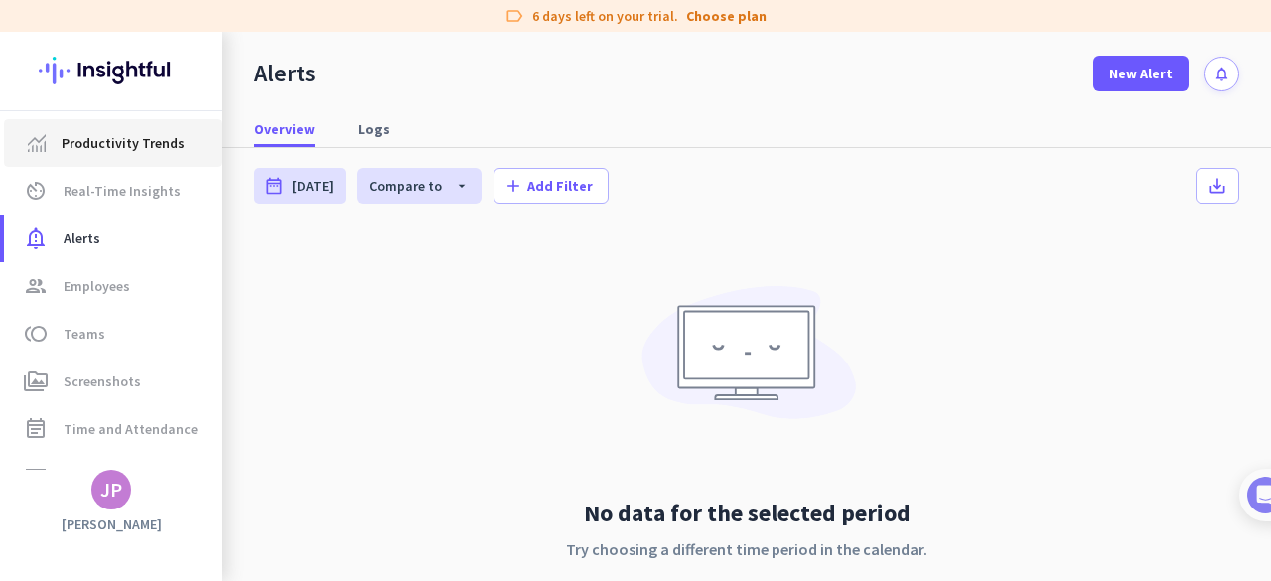
click at [105, 151] on span "Productivity Trends" at bounding box center [123, 143] width 123 height 24
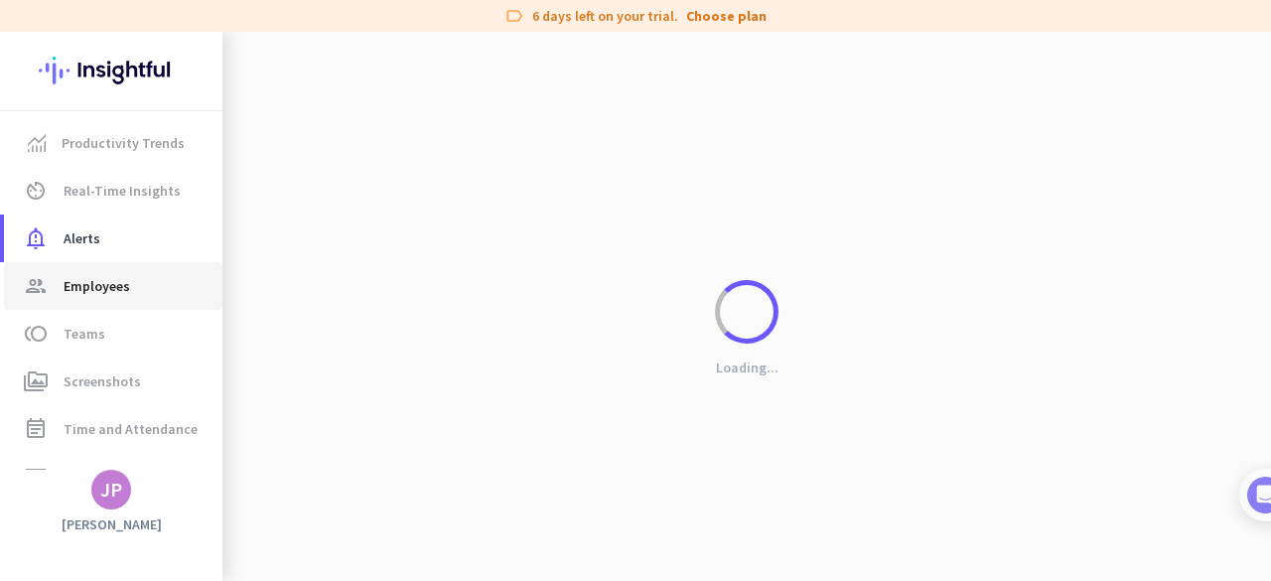
click at [87, 287] on span "Employees" at bounding box center [97, 286] width 67 height 24
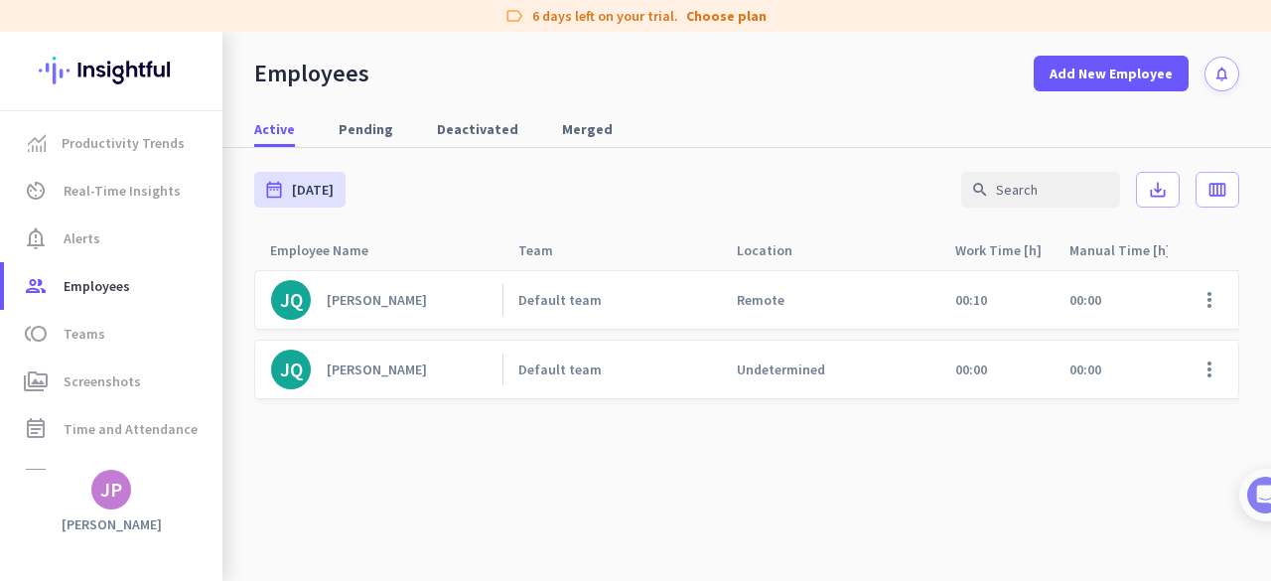
drag, startPoint x: 1199, startPoint y: 368, endPoint x: 806, endPoint y: 456, distance: 402.8
click at [806, 456] on cdk-virtual-scroll-viewport "JQ John Paul Quirante Default team Remote 00:10 00:00 00:09 00:00 00:00 00:09 0…" at bounding box center [746, 448] width 985 height 359
click at [1185, 371] on span at bounding box center [1209, 370] width 48 height 48
click at [988, 445] on div at bounding box center [635, 290] width 1271 height 581
